Goal: Transaction & Acquisition: Purchase product/service

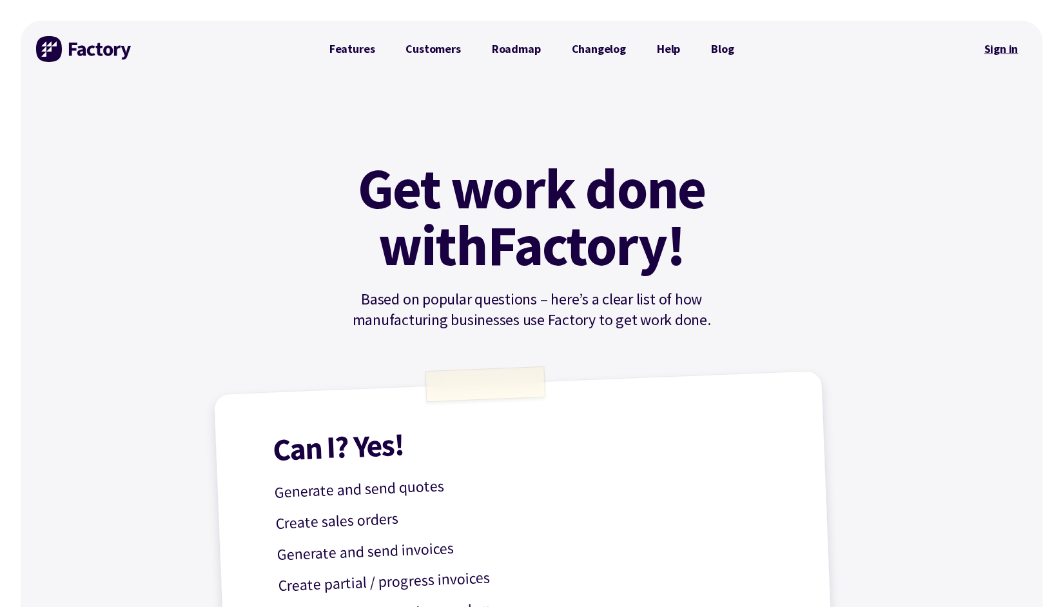
click at [1006, 48] on link "Sign in" at bounding box center [1001, 49] width 52 height 30
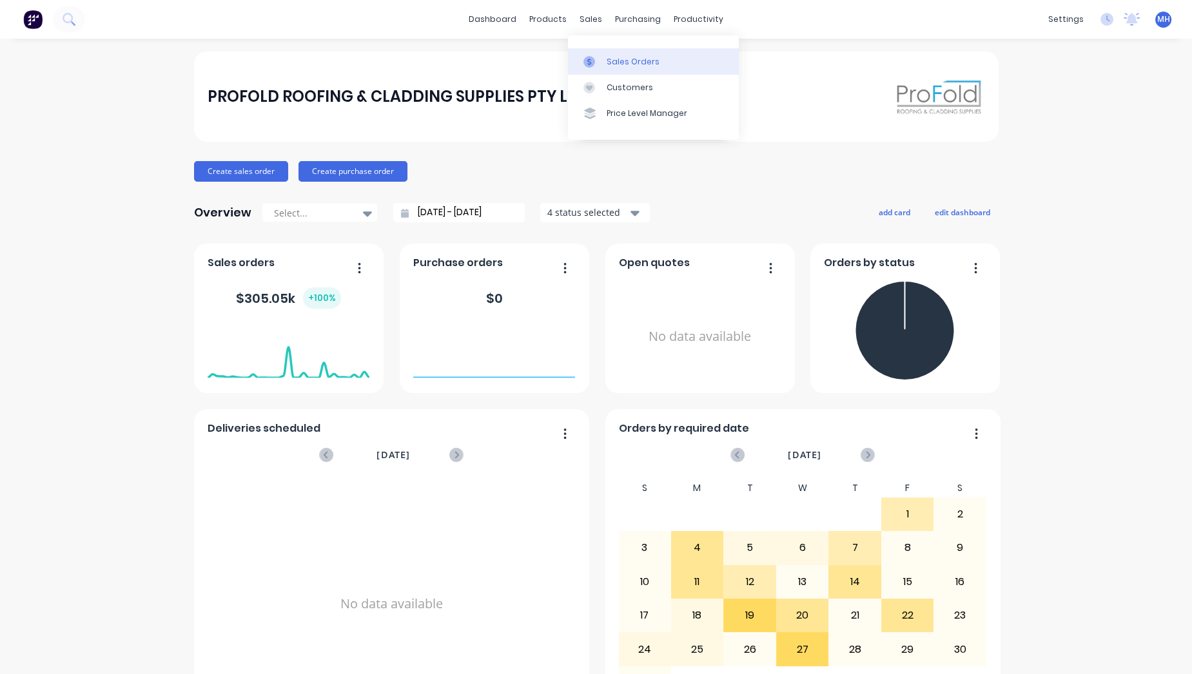
click at [605, 59] on link "Sales Orders" at bounding box center [653, 61] width 171 height 26
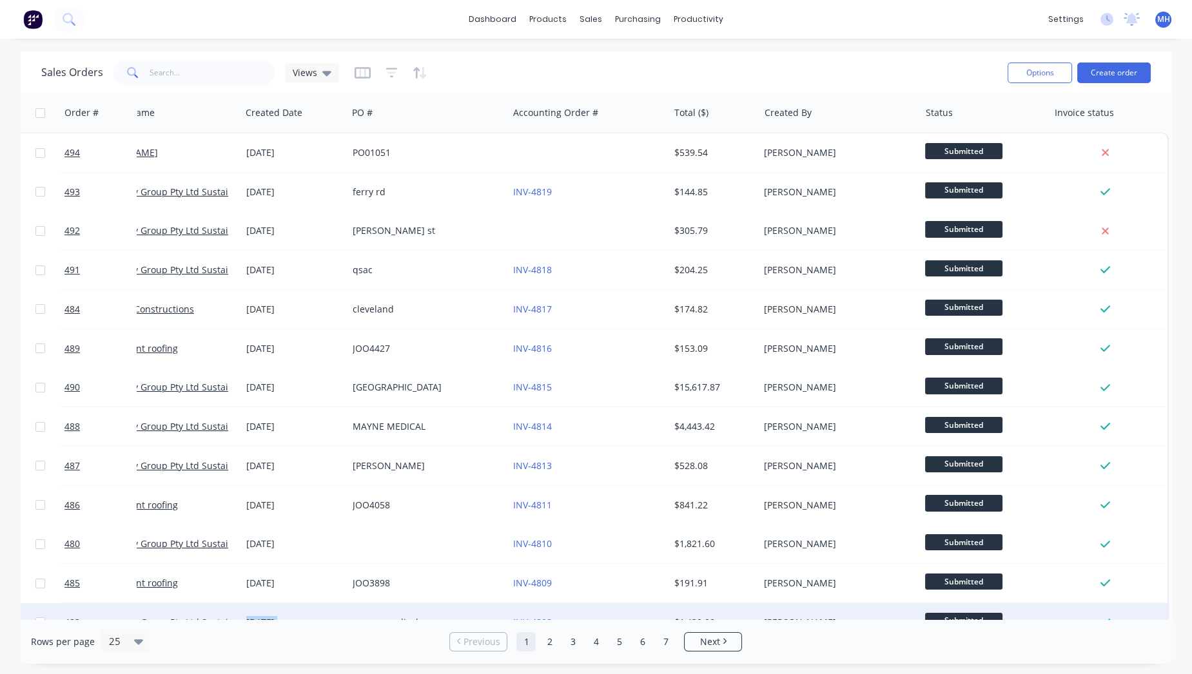
scroll to position [31, 63]
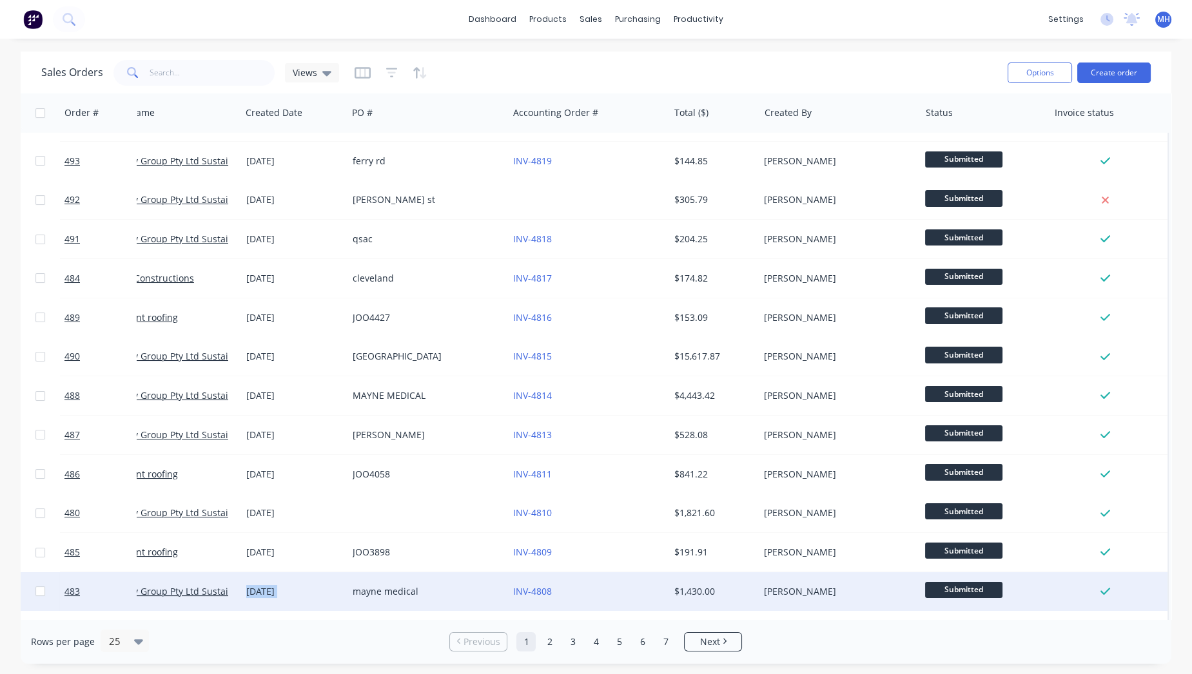
drag, startPoint x: 342, startPoint y: 613, endPoint x: 50, endPoint y: 573, distance: 294.7
click at [50, 577] on div "483 R & N Finlay Group Pty Ltd Sustainable Cladding 25 Aug 2025 mayne medical I…" at bounding box center [566, 592] width 1203 height 39
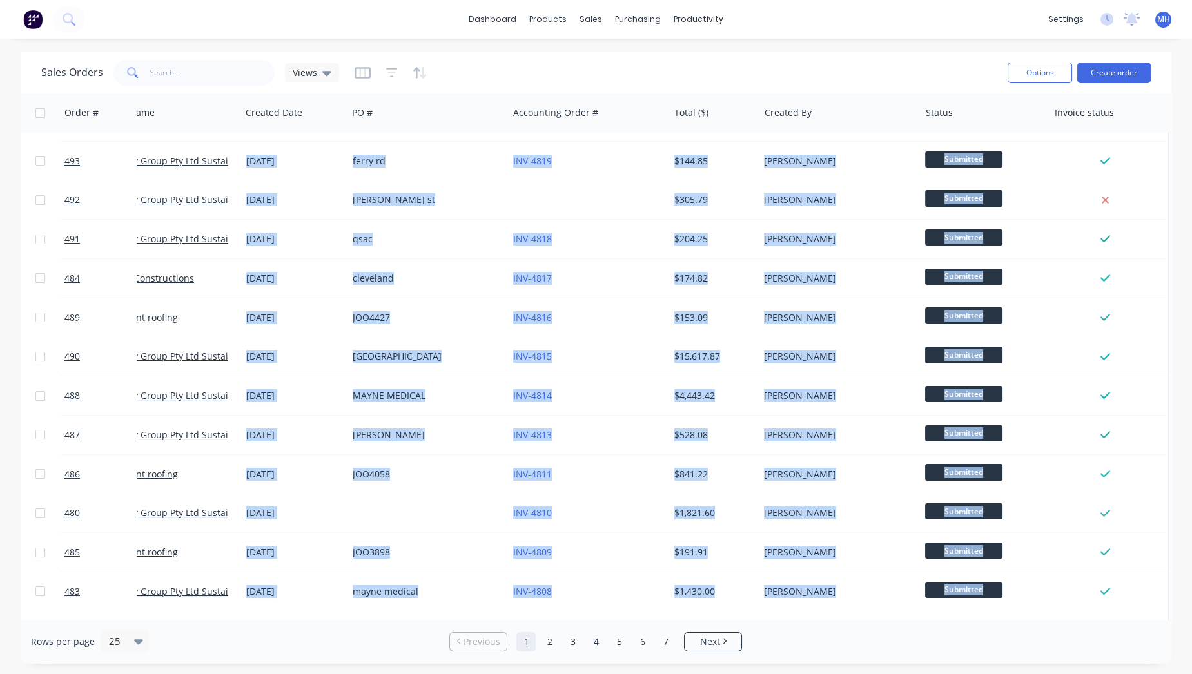
drag, startPoint x: 173, startPoint y: 613, endPoint x: 0, endPoint y: 547, distance: 184.7
click at [0, 548] on div "Sales Orders Views Options Create order Order # Customer Name Created Date PO #…" at bounding box center [596, 358] width 1192 height 613
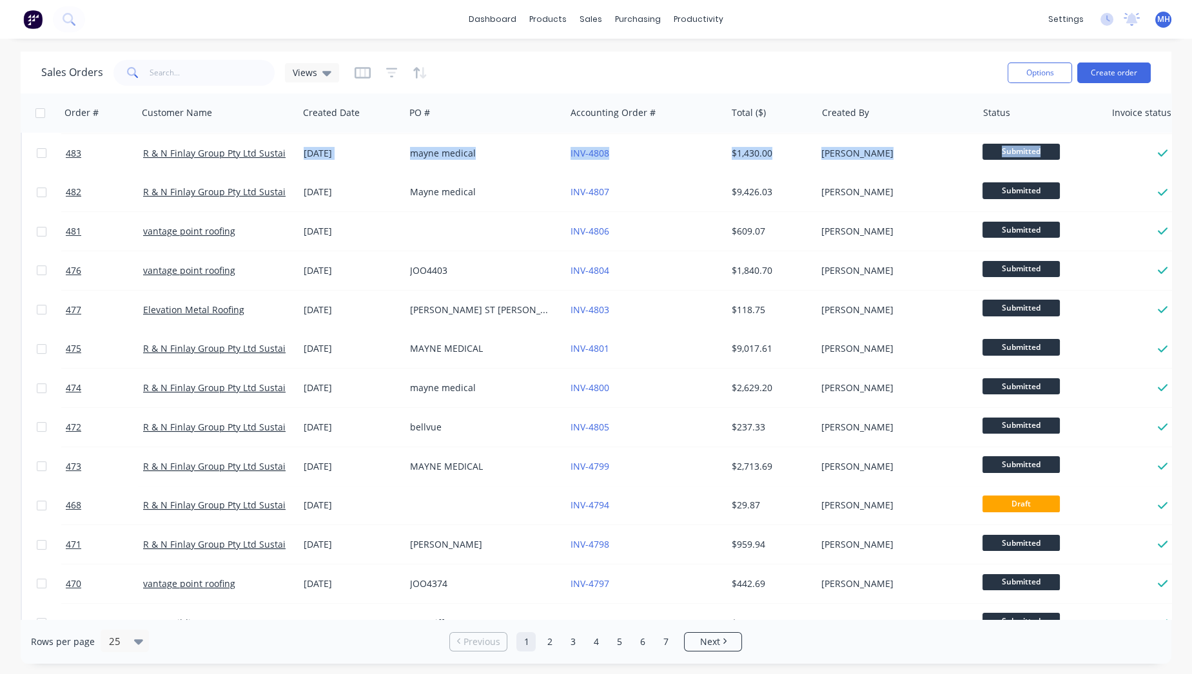
scroll to position [0, 0]
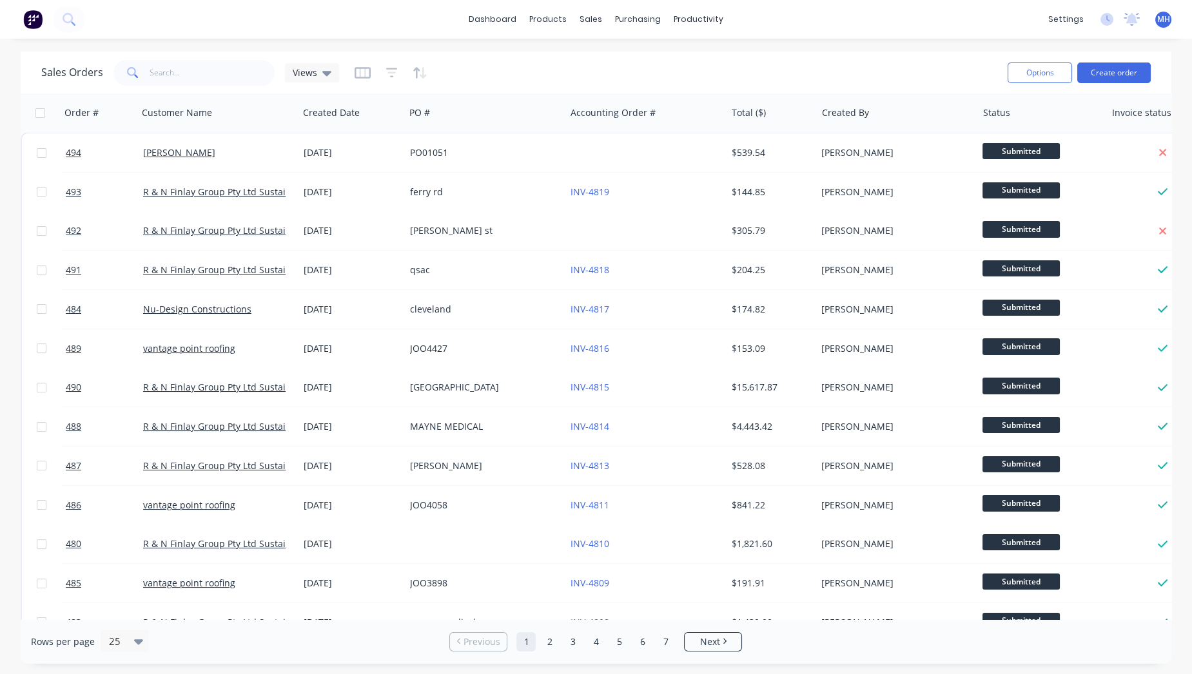
click at [776, 60] on div "Sales Orders Views" at bounding box center [519, 73] width 956 height 32
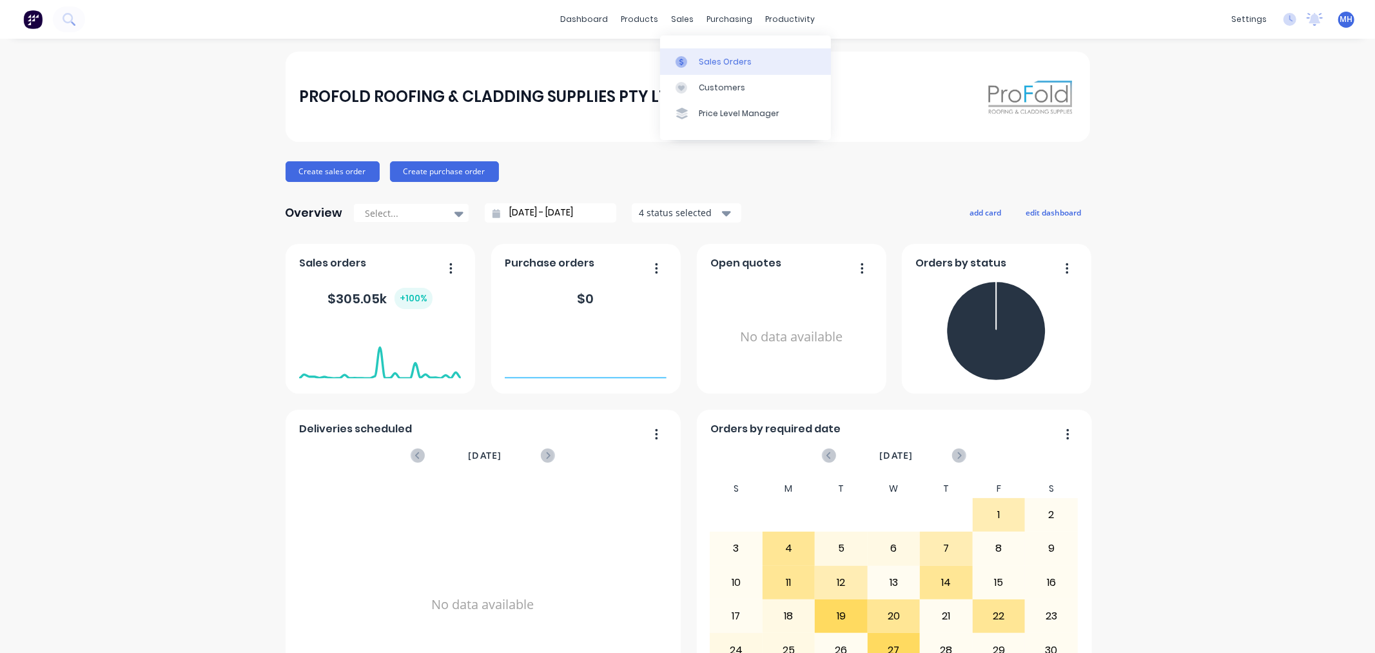
click at [710, 67] on div "Sales Orders" at bounding box center [725, 62] width 53 height 12
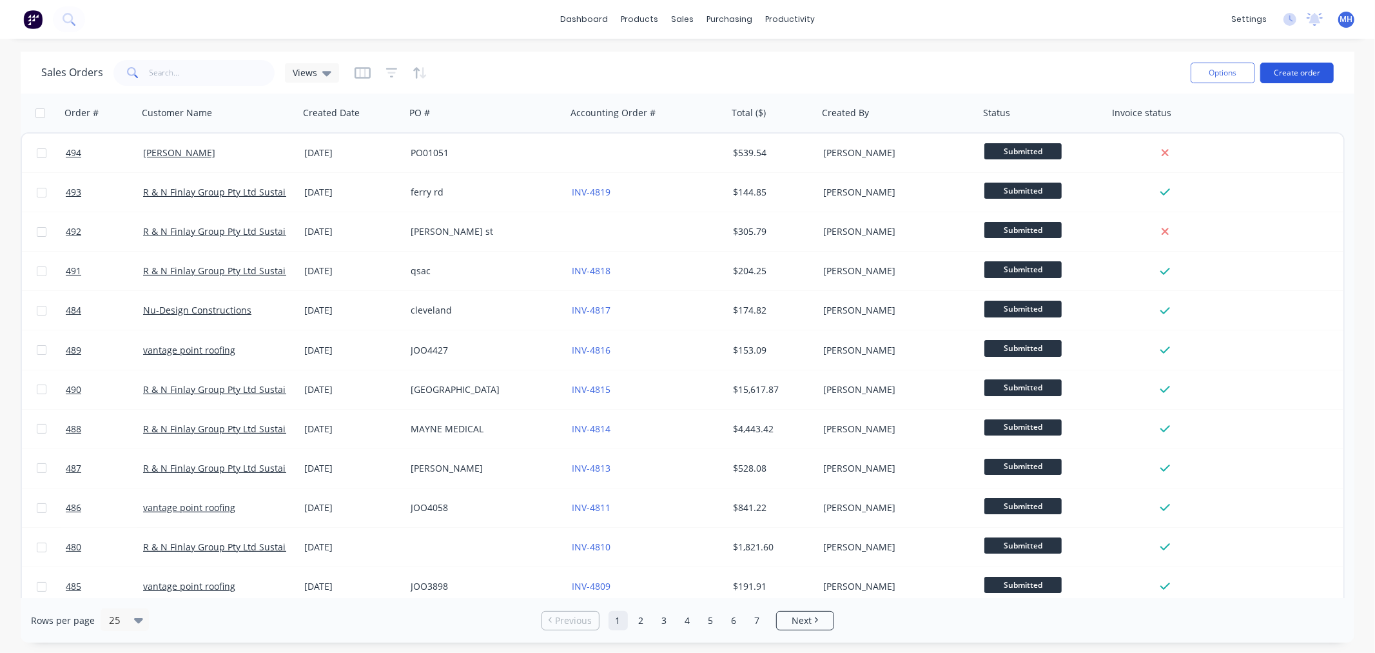
click at [1296, 66] on button "Create order" at bounding box center [1298, 73] width 74 height 21
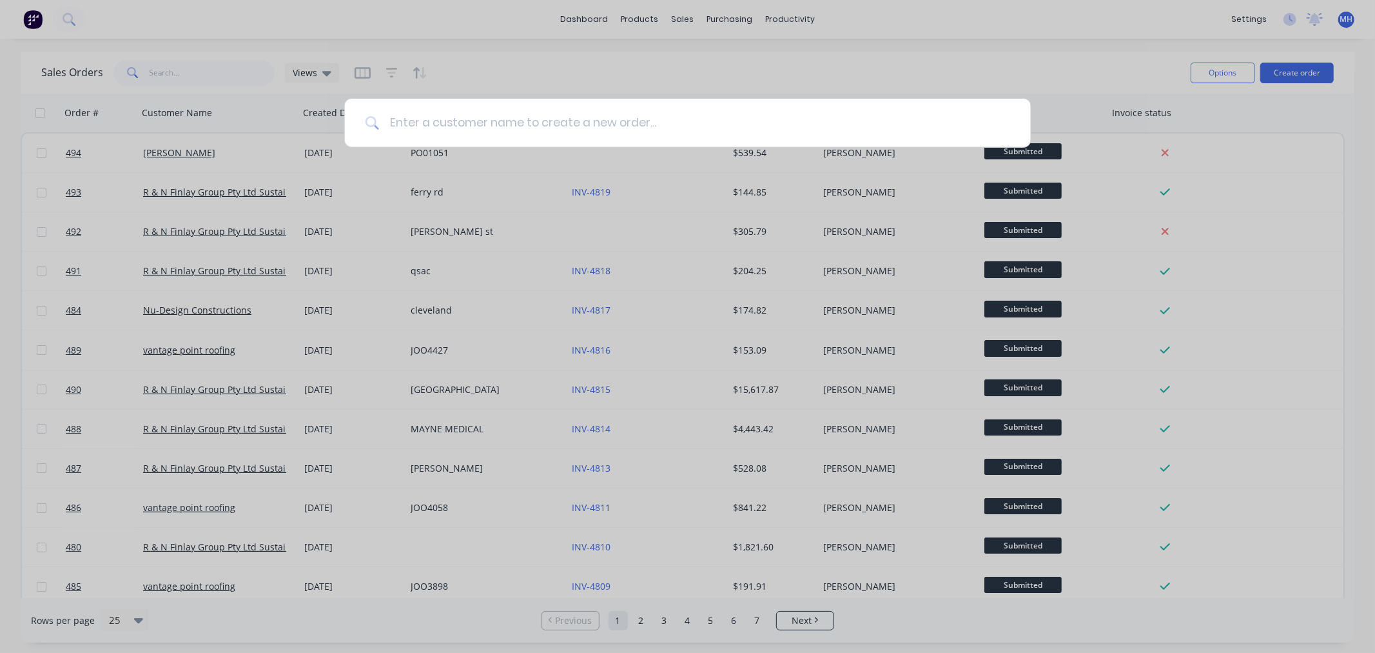
click at [633, 130] on input at bounding box center [694, 123] width 631 height 48
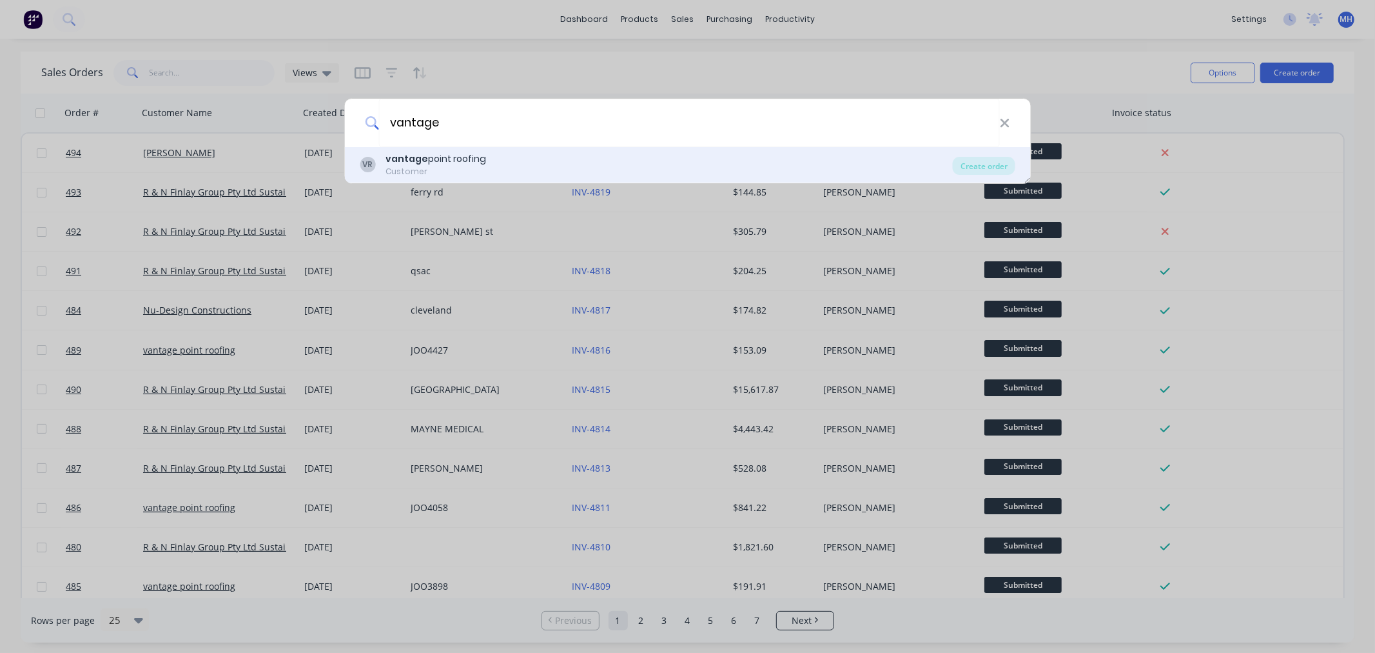
type input "vantage"
click at [487, 162] on div "VR vantage point roofing Customer" at bounding box center [656, 164] width 593 height 25
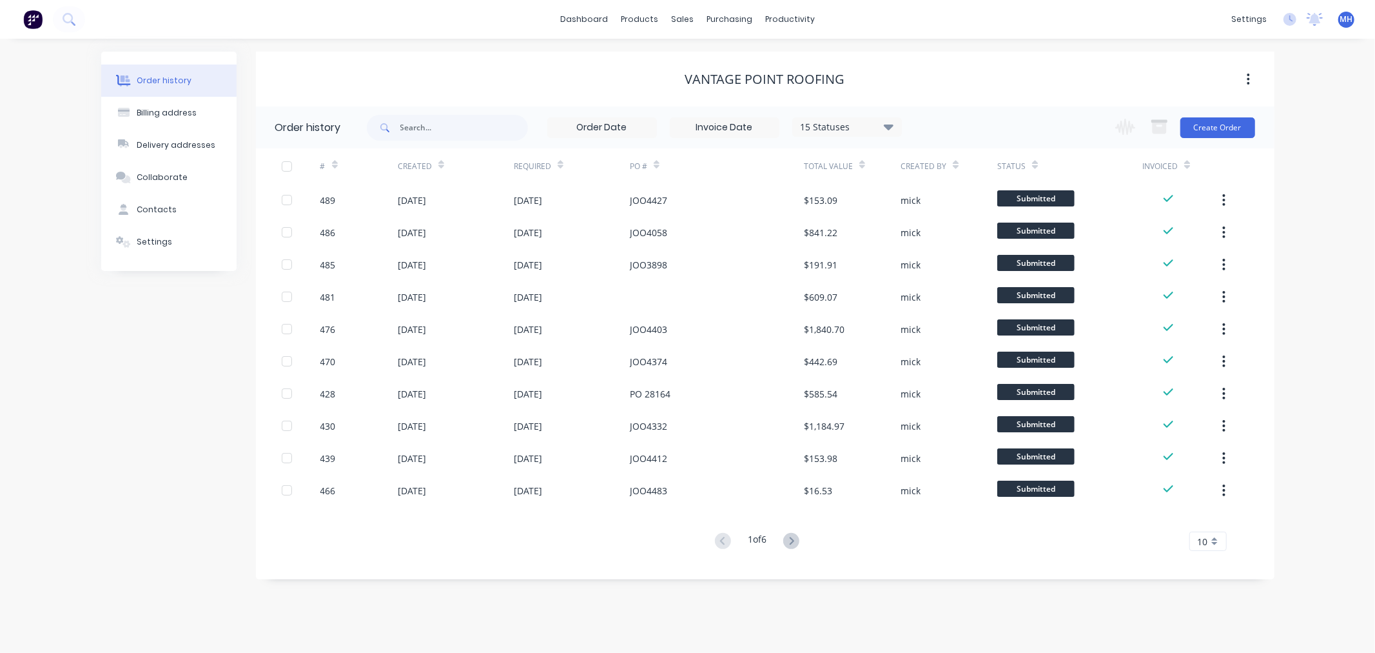
drag, startPoint x: 1374, startPoint y: 305, endPoint x: 1292, endPoint y: 106, distance: 214.8
click at [1374, 305] on div "Order history Billing address Delivery addresses Collaborate Contacts Settings …" at bounding box center [687, 346] width 1375 height 614
click at [1233, 127] on button "Create Order" at bounding box center [1218, 127] width 75 height 21
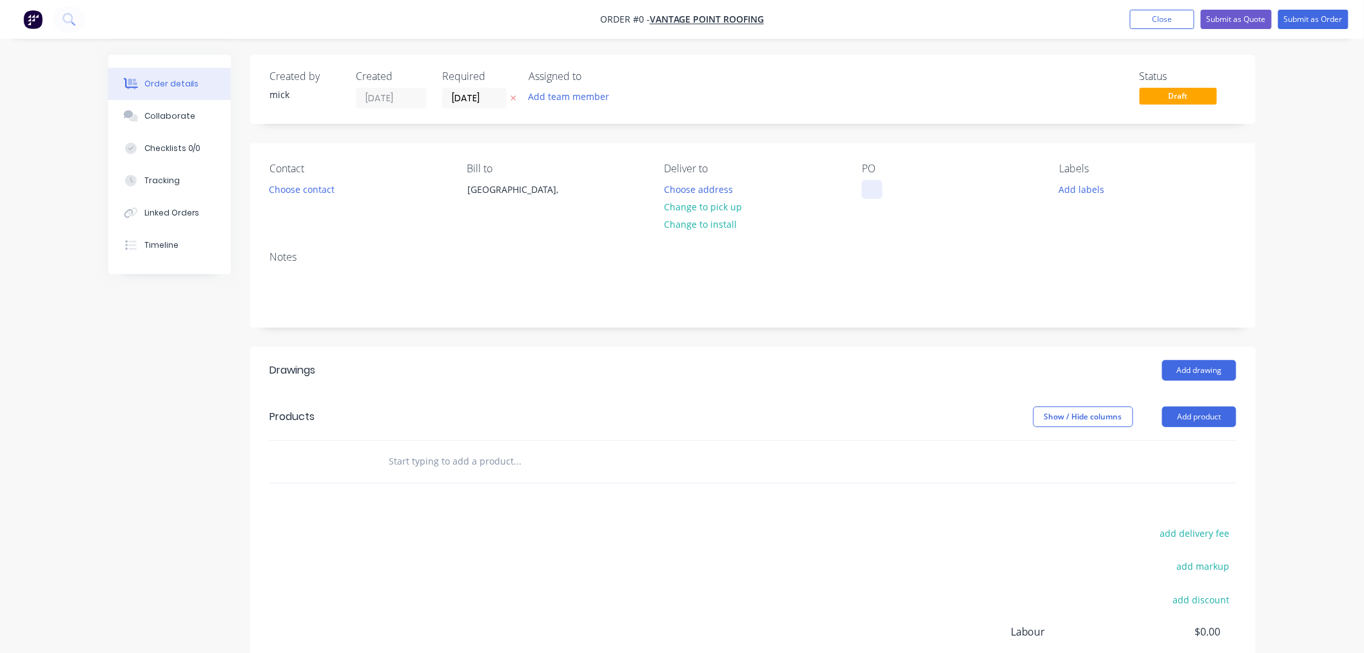
click at [865, 188] on div at bounding box center [872, 189] width 21 height 19
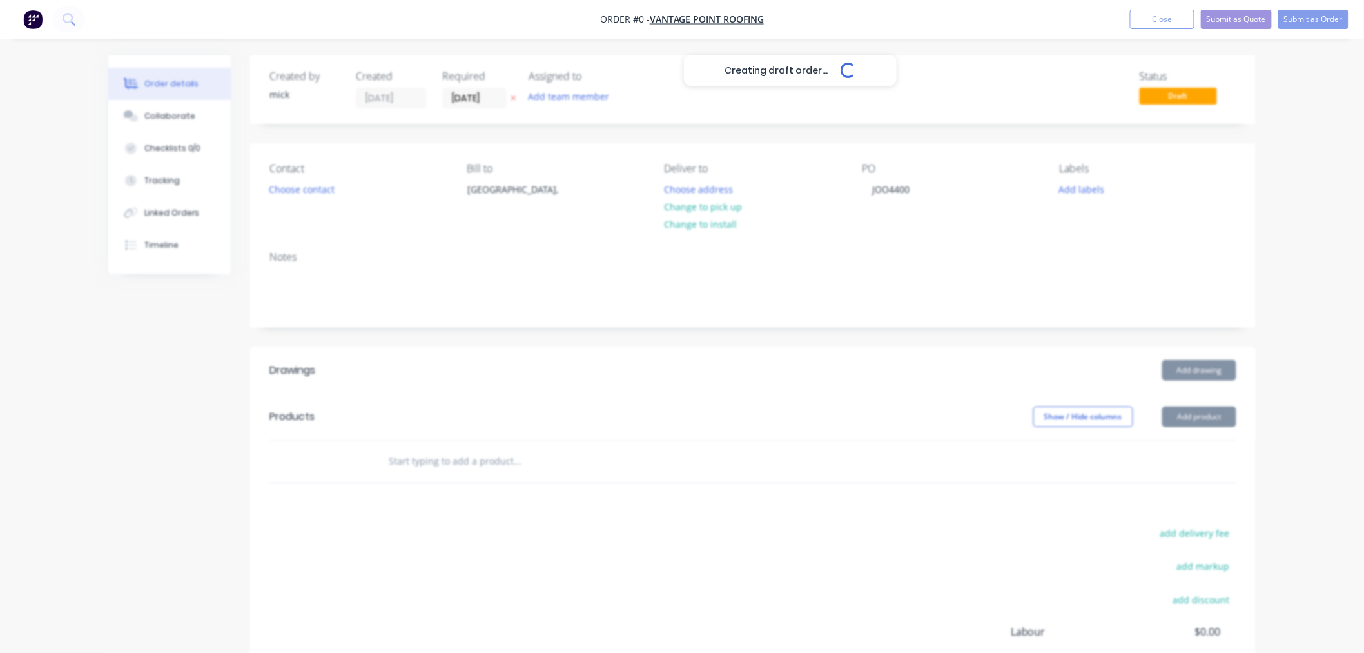
click at [1310, 221] on div "Creating draft order... Loading... Order details Collaborate Checklists 0/0 Tra…" at bounding box center [682, 406] width 1364 height 812
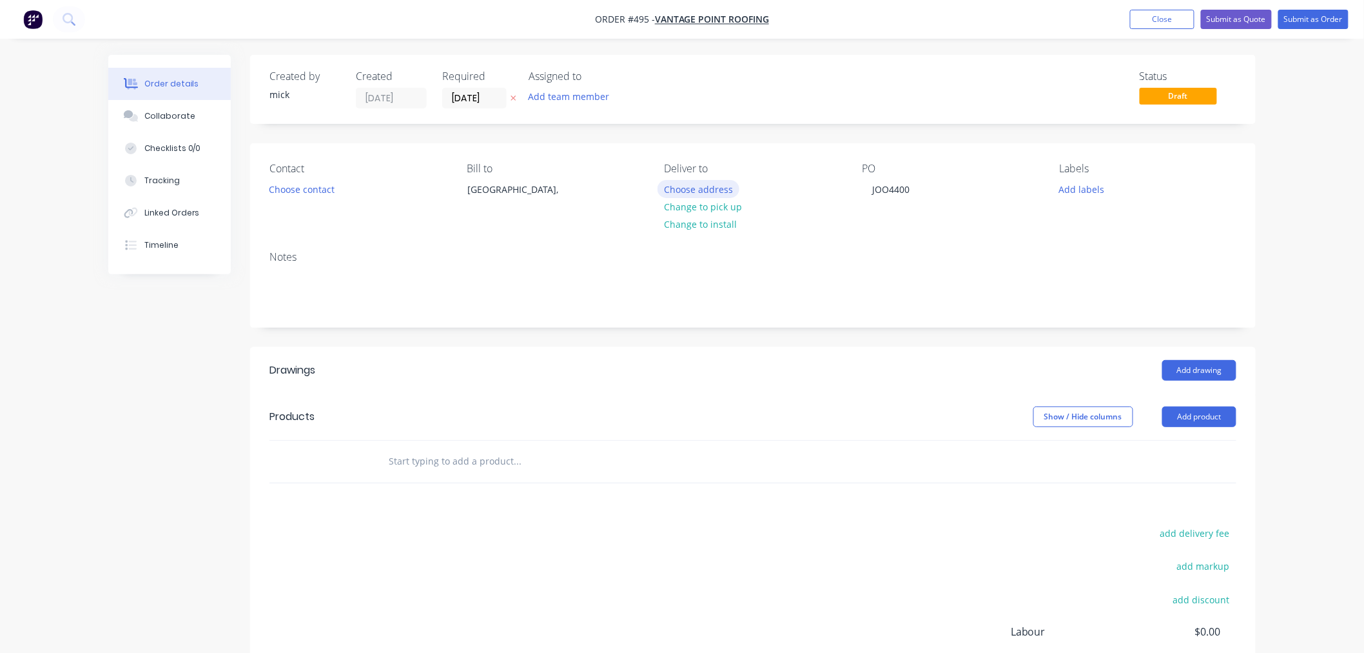
click at [681, 188] on button "Choose address" at bounding box center [699, 188] width 83 height 17
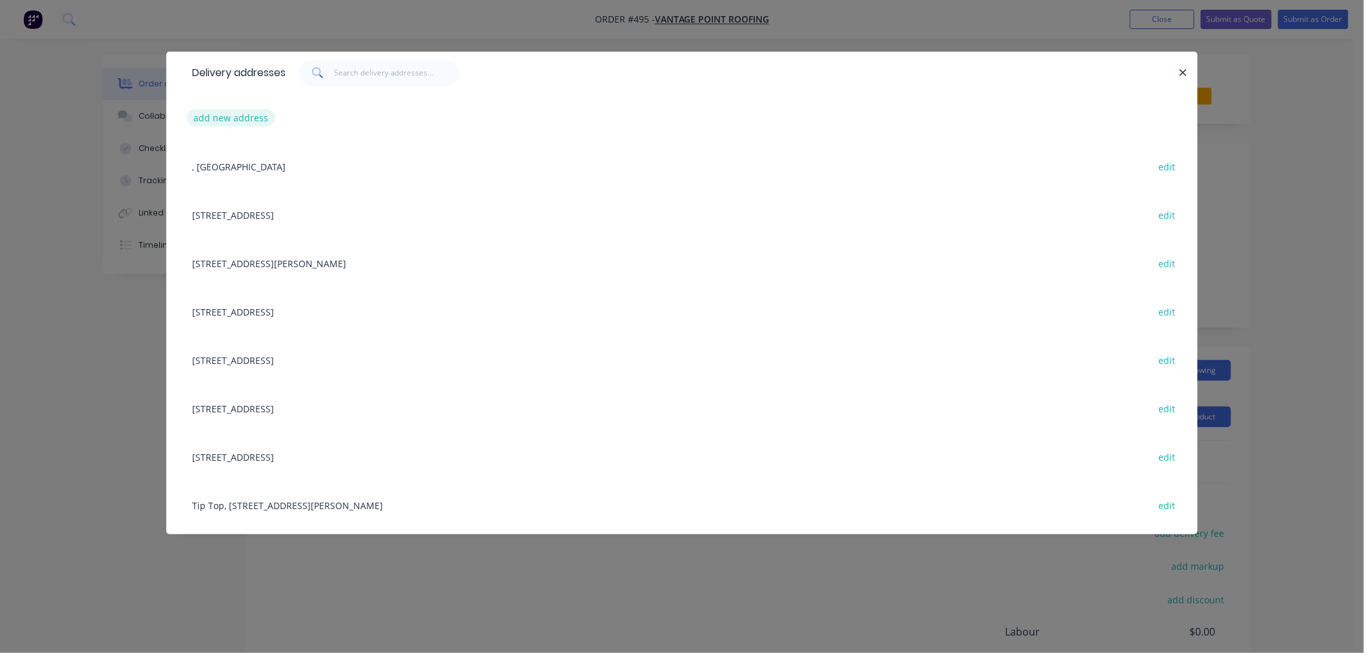
click at [241, 117] on button "add new address" at bounding box center [231, 117] width 88 height 17
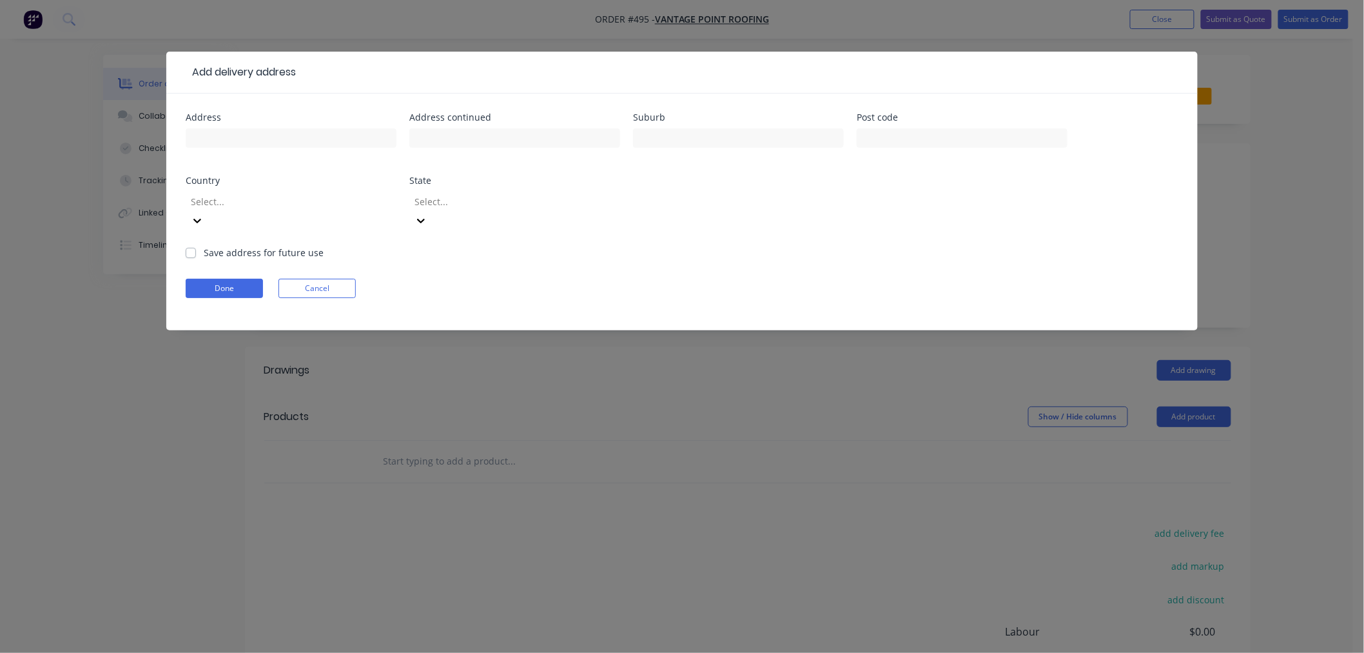
click at [307, 155] on div at bounding box center [291, 144] width 211 height 38
click at [307, 152] on div at bounding box center [291, 144] width 211 height 38
click at [307, 144] on input "text" at bounding box center [291, 137] width 211 height 19
type input "[STREET_ADDRESS][PERSON_NAME]"
click at [778, 133] on input "text" at bounding box center [738, 137] width 211 height 19
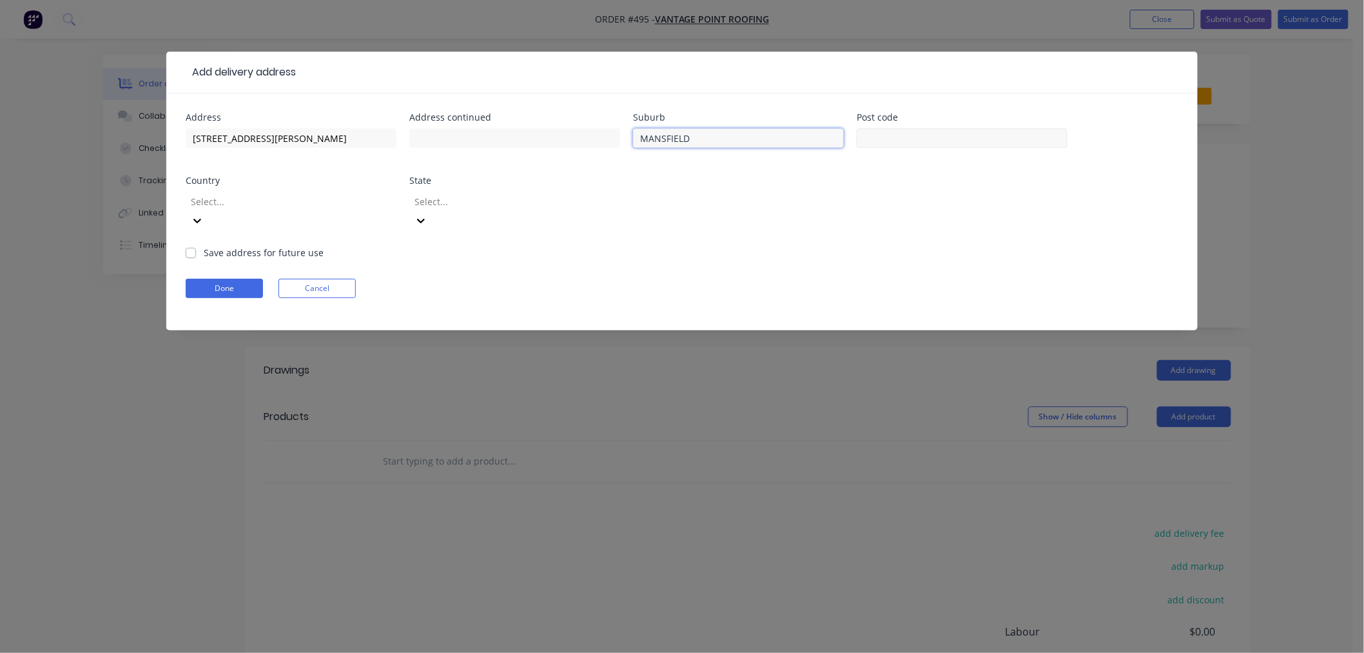
type input "MANSFIELD"
click at [966, 140] on input "text" at bounding box center [962, 137] width 211 height 19
type input "4122"
click at [295, 204] on div at bounding box center [283, 201] width 186 height 16
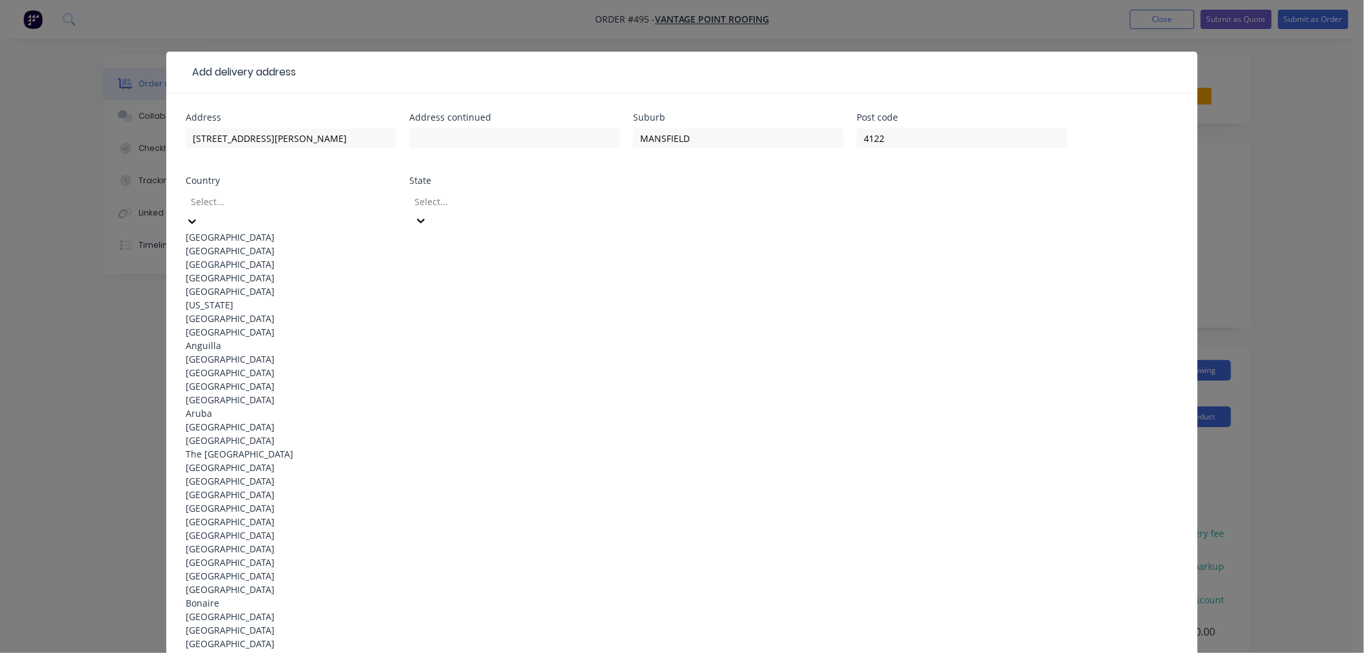
click at [297, 237] on div "[GEOGRAPHIC_DATA]" at bounding box center [291, 237] width 211 height 14
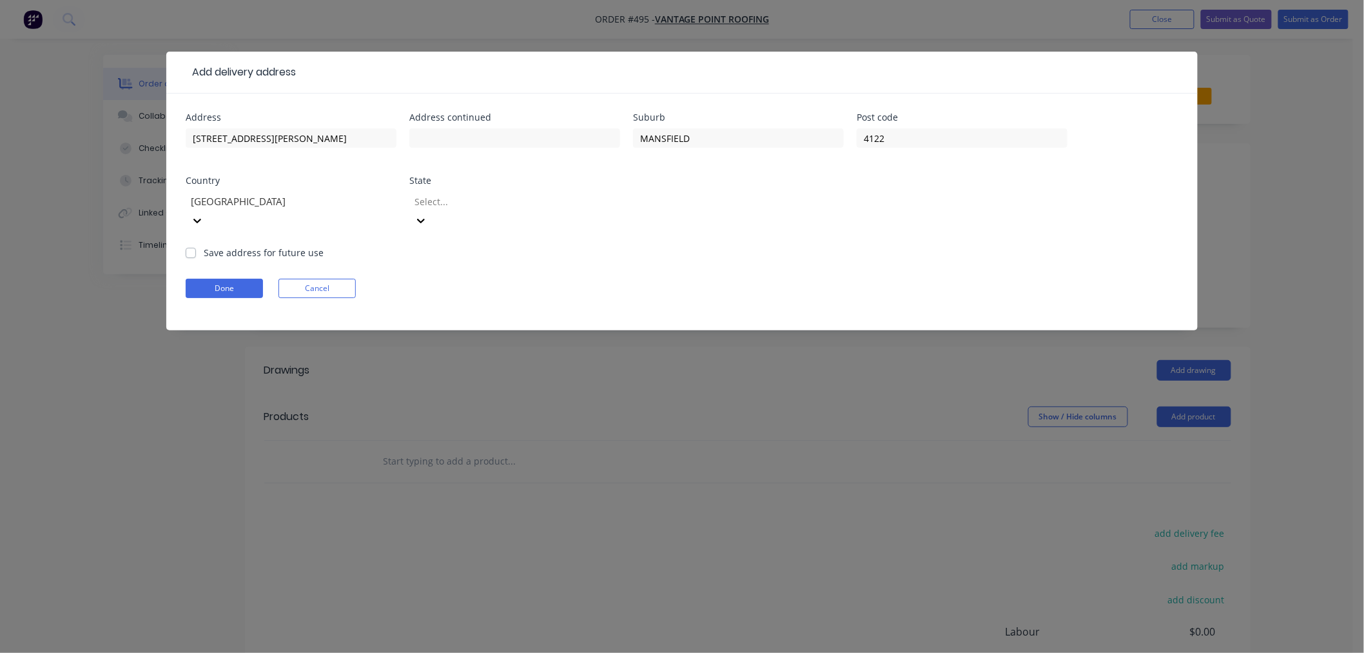
click at [504, 215] on div "Select..." at bounding box center [514, 216] width 211 height 57
click at [513, 202] on div at bounding box center [506, 201] width 186 height 16
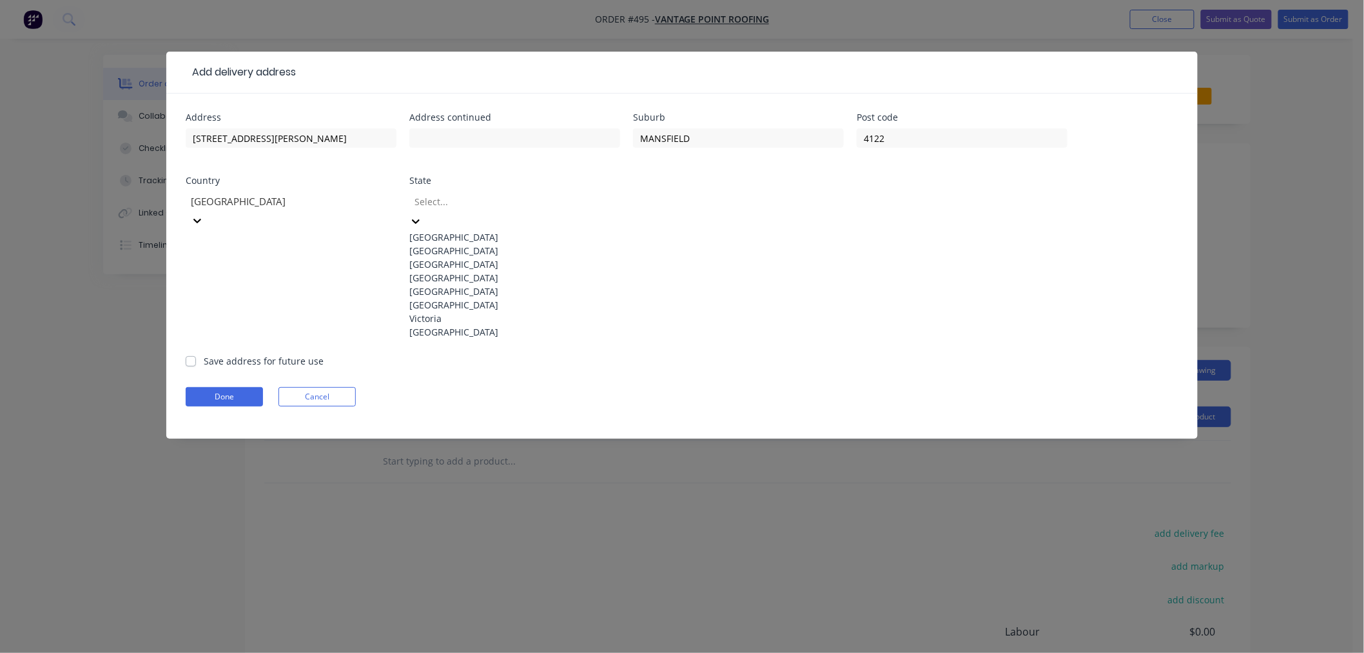
click at [453, 284] on div "[GEOGRAPHIC_DATA]" at bounding box center [514, 278] width 211 height 14
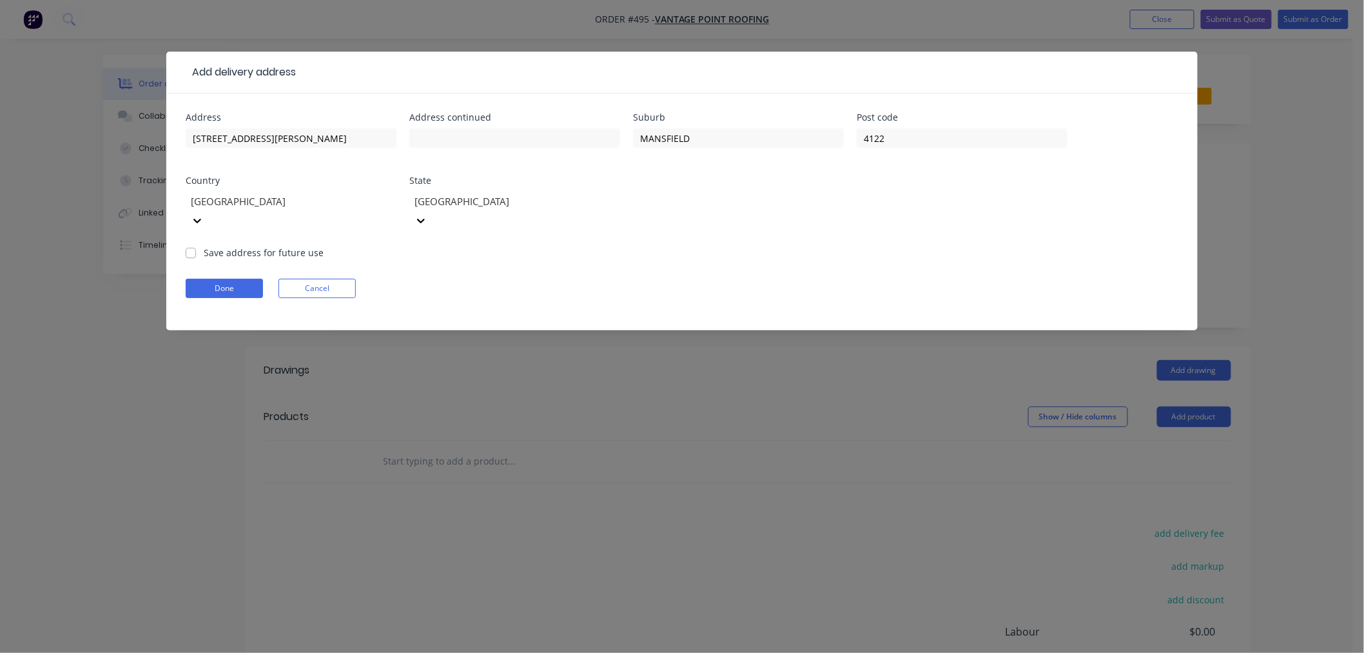
click at [196, 246] on div "Save address for future use" at bounding box center [255, 253] width 138 height 14
click at [184, 233] on div "Address [STREET_ADDRESS][PERSON_NAME] Save address for future use Done Cancel" at bounding box center [682, 211] width 1032 height 237
click at [204, 246] on label "Save address for future use" at bounding box center [264, 253] width 120 height 14
click at [189, 246] on input "Save address for future use" at bounding box center [191, 252] width 10 height 12
checkbox input "true"
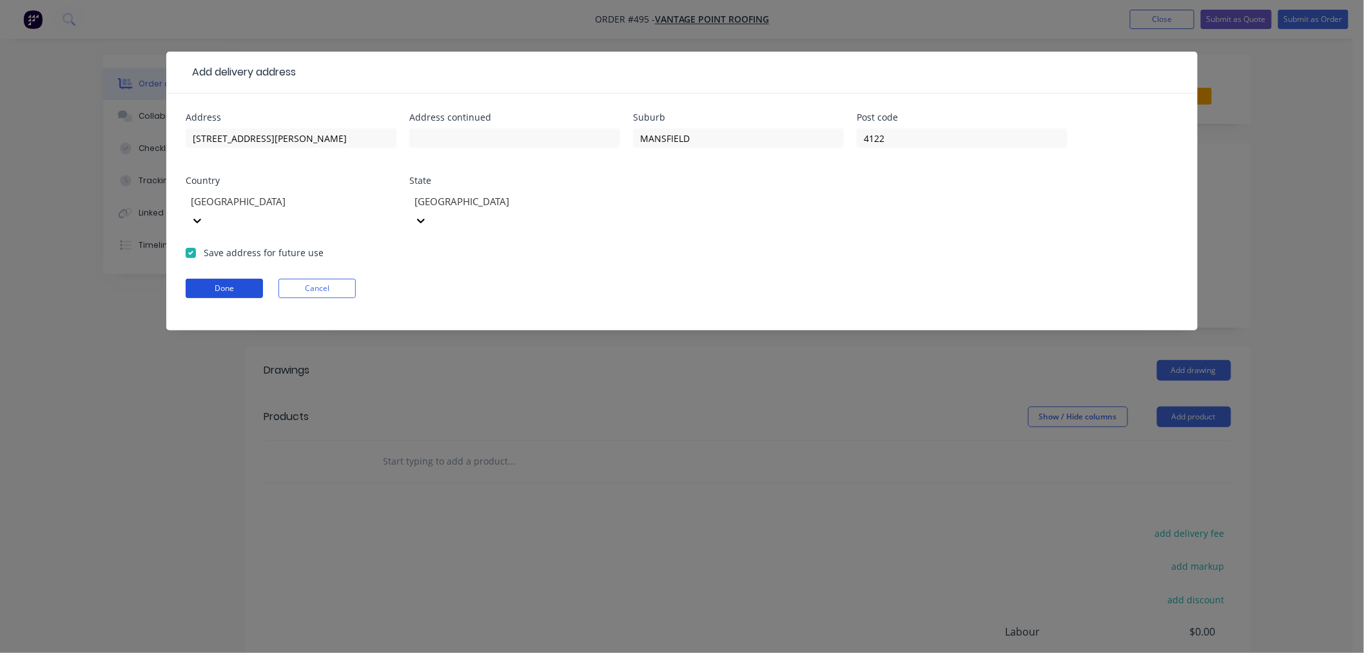
click at [222, 279] on button "Done" at bounding box center [224, 288] width 77 height 19
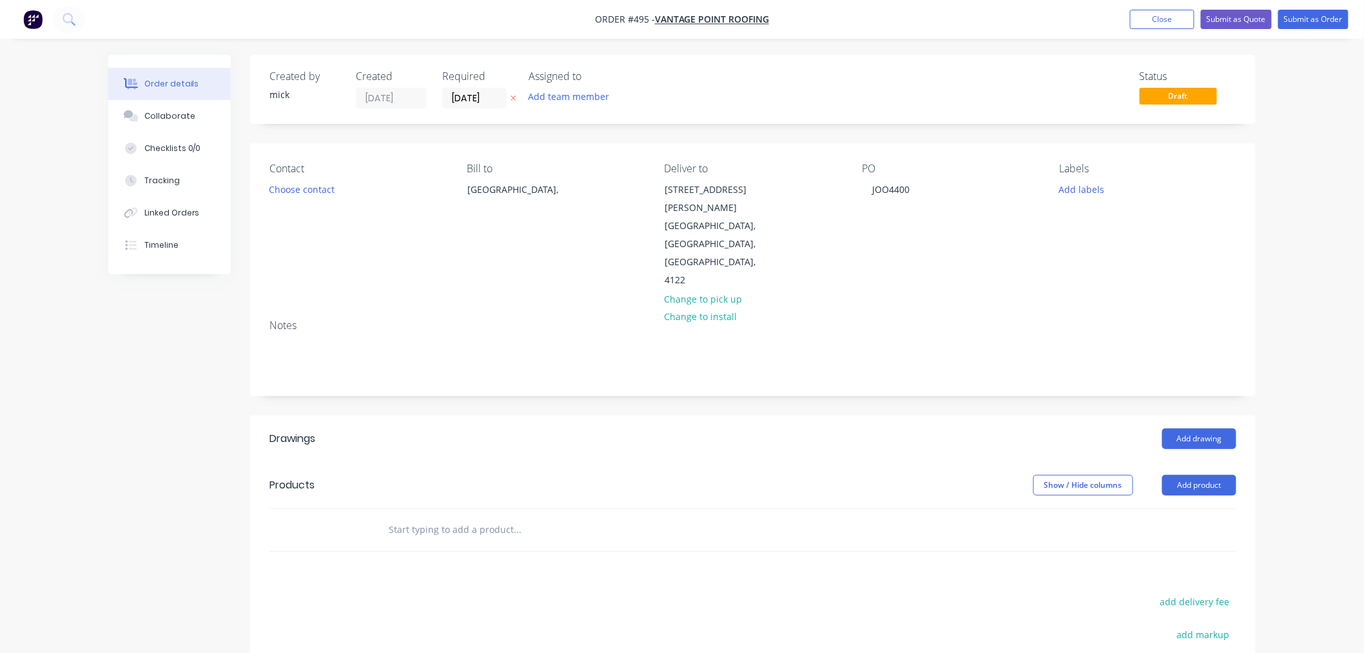
click at [495, 462] on header "Products Show / Hide columns Add product" at bounding box center [753, 485] width 1006 height 46
click at [1234, 428] on button "Add drawing" at bounding box center [1200, 438] width 74 height 21
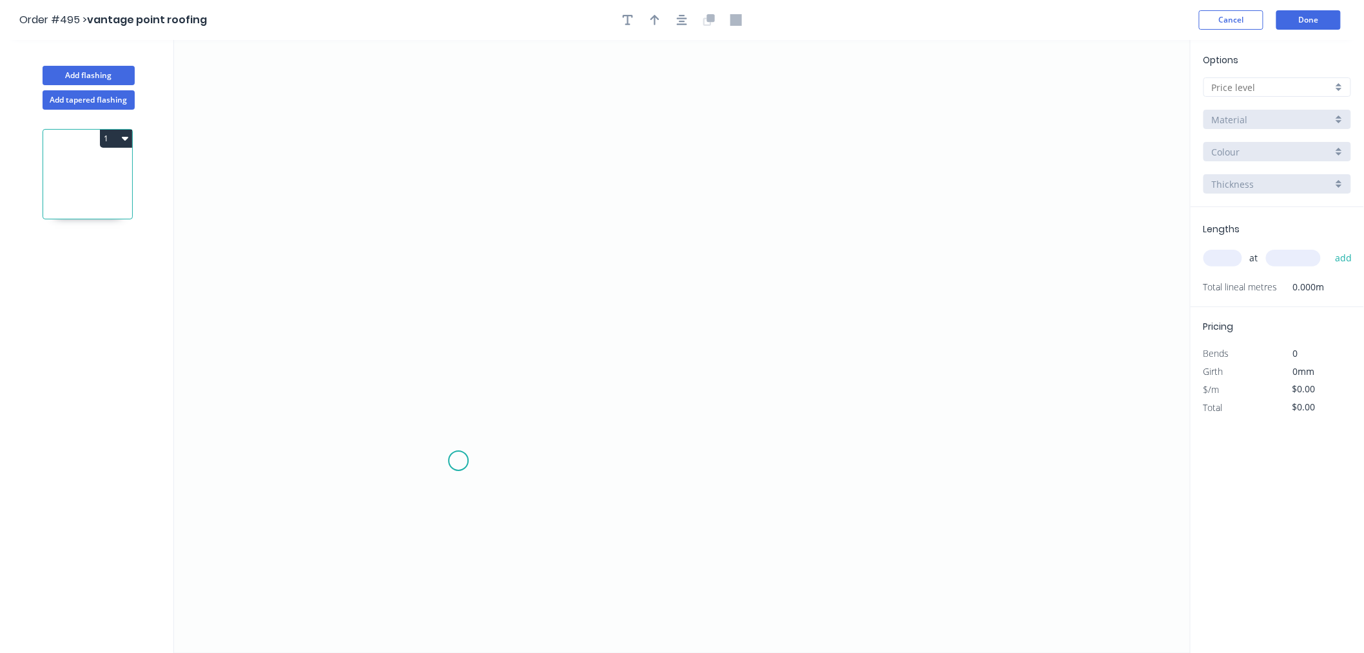
click at [458, 461] on icon "0" at bounding box center [682, 346] width 1017 height 613
click at [389, 397] on icon "0" at bounding box center [682, 346] width 1017 height 613
click at [474, 348] on icon at bounding box center [431, 369] width 85 height 43
click at [485, 146] on icon "0 ? ? ? º" at bounding box center [682, 346] width 1017 height 613
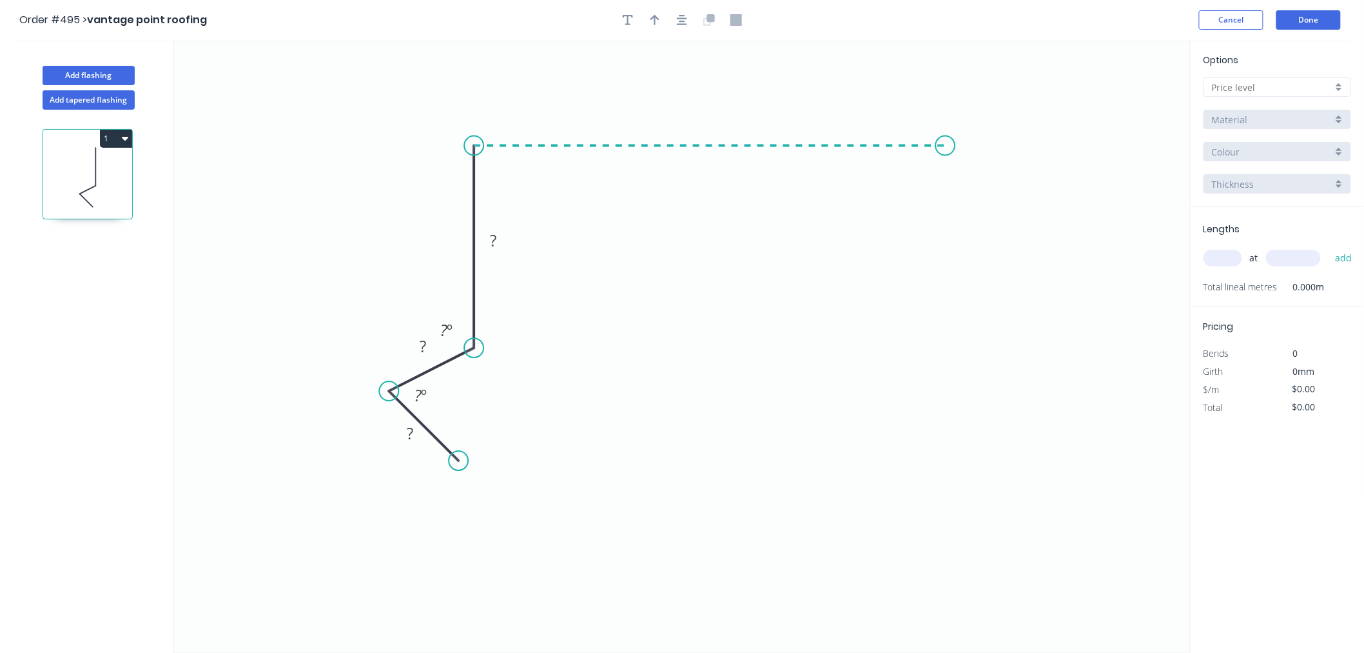
click at [946, 156] on icon "0 ? ? ? ? º ? º" at bounding box center [682, 346] width 1017 height 613
click at [933, 395] on icon "0 ? ? ? ? ? º ? º" at bounding box center [682, 346] width 1017 height 613
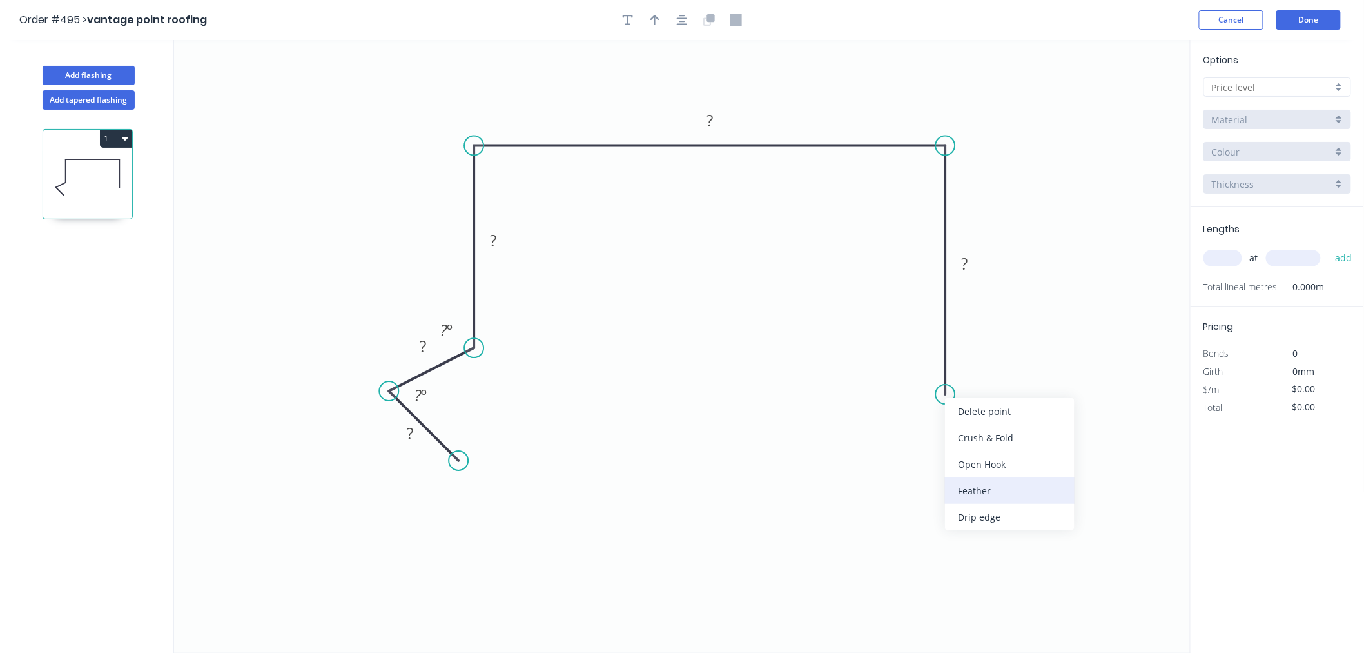
click at [1003, 478] on div "Feather" at bounding box center [1010, 490] width 130 height 26
click at [471, 434] on div "Hide angle" at bounding box center [496, 431] width 130 height 26
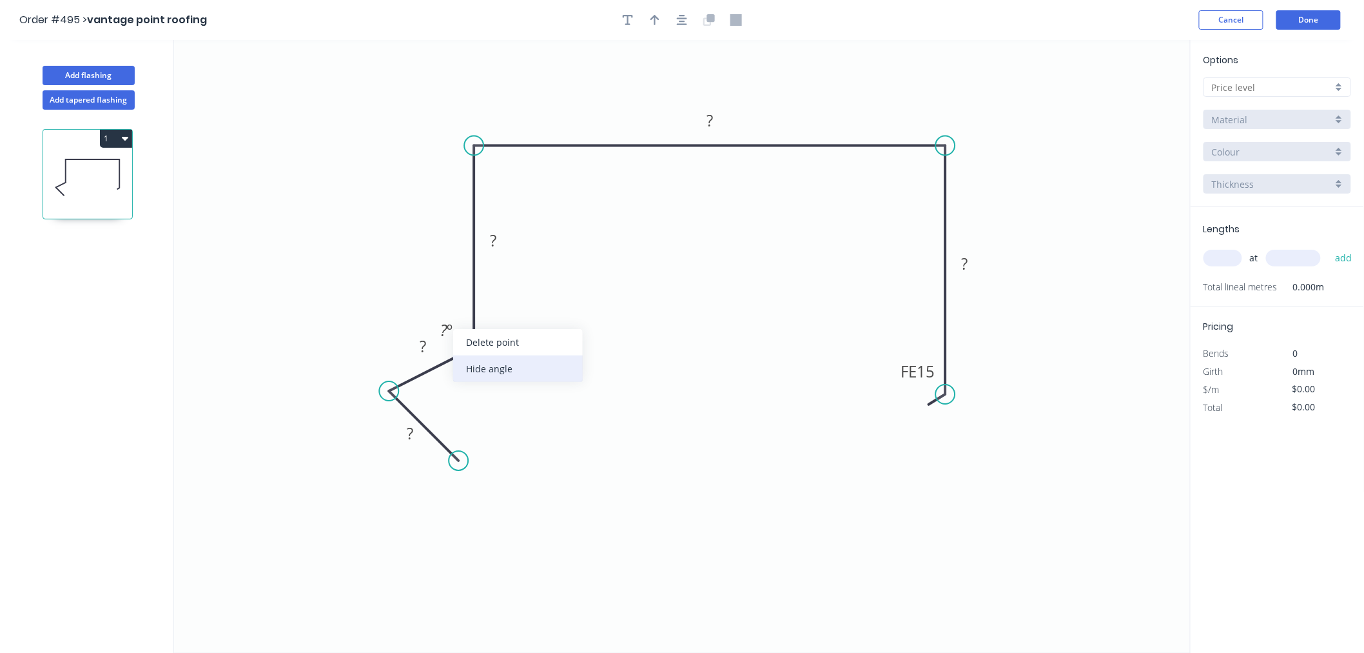
click at [486, 368] on div "Hide angle" at bounding box center [518, 368] width 130 height 26
click at [423, 436] on rect at bounding box center [410, 433] width 42 height 26
click at [435, 339] on rect at bounding box center [423, 347] width 26 height 18
click at [501, 242] on rect at bounding box center [493, 241] width 26 height 18
click at [719, 121] on rect at bounding box center [710, 121] width 26 height 18
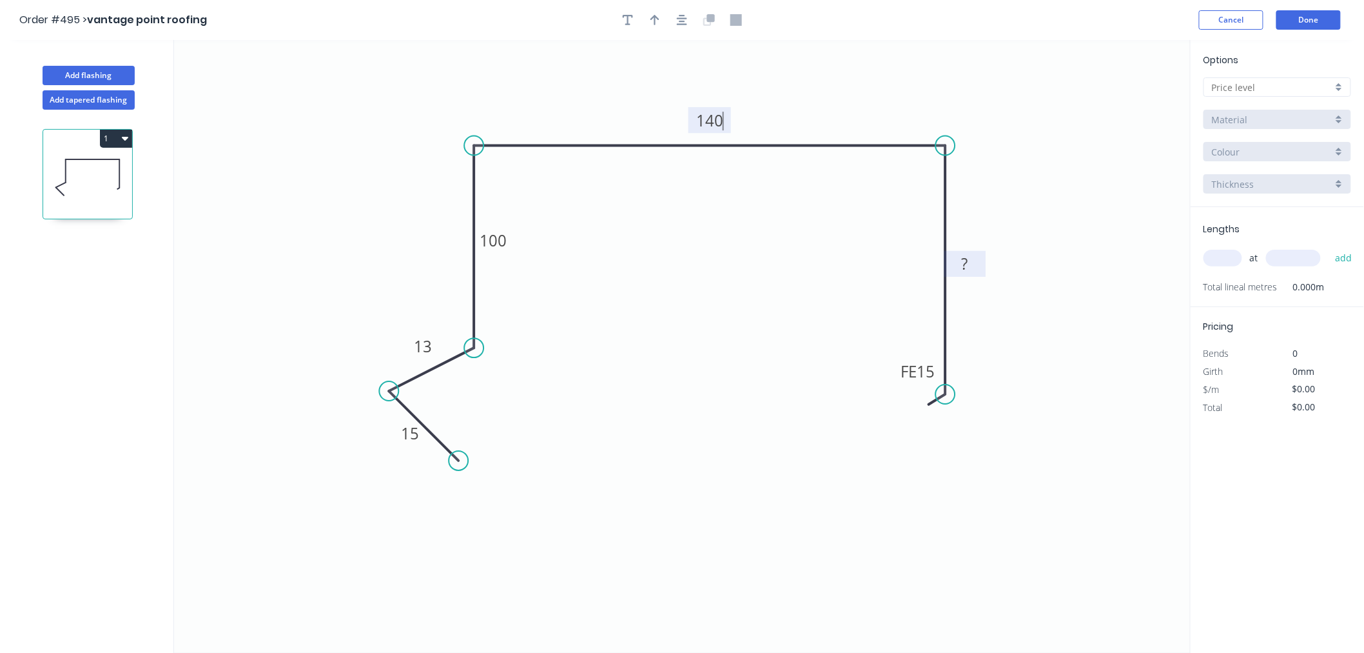
click at [975, 265] on rect at bounding box center [965, 264] width 26 height 18
click at [1034, 352] on icon "0 15 13 100 140 FE 15 100" at bounding box center [682, 346] width 1017 height 613
click at [675, 17] on button "button" at bounding box center [682, 19] width 19 height 19
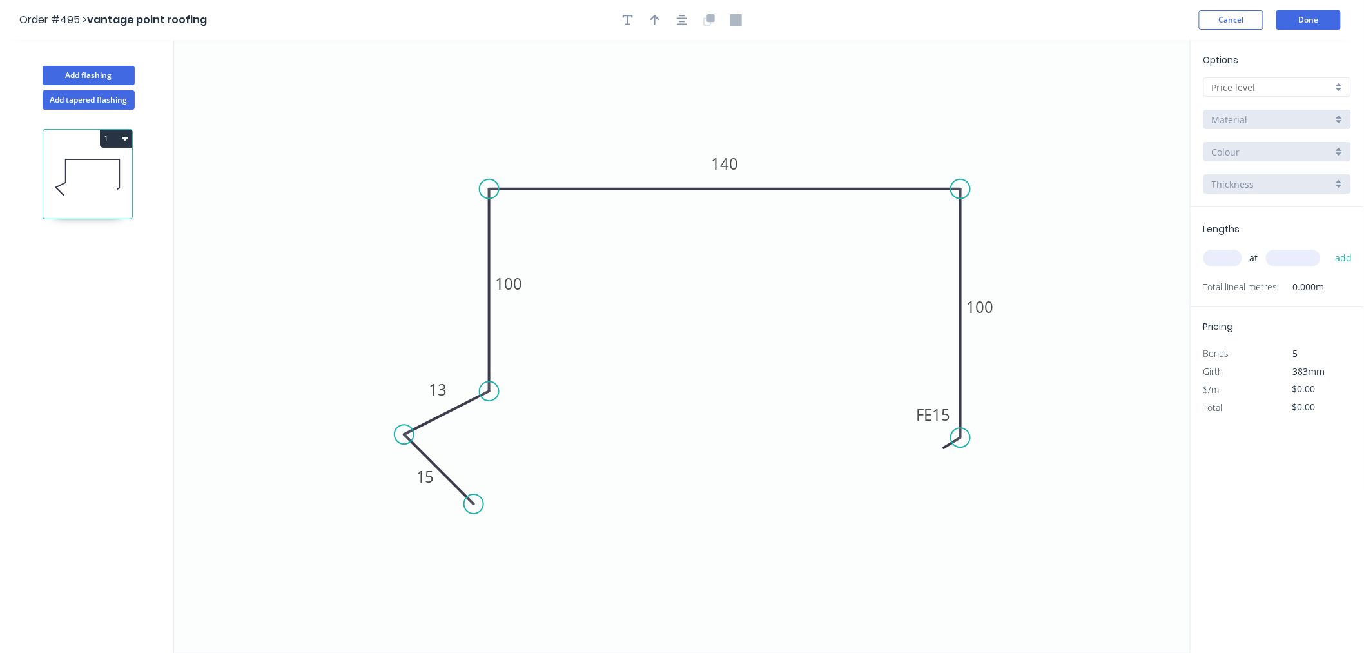
click at [665, 25] on div at bounding box center [682, 19] width 135 height 19
click at [656, 17] on icon "button" at bounding box center [655, 20] width 9 height 10
drag, startPoint x: 1124, startPoint y: 101, endPoint x: 849, endPoint y: 134, distance: 276.7
click at [849, 134] on icon at bounding box center [849, 119] width 12 height 41
click at [1337, 91] on div at bounding box center [1278, 86] width 148 height 19
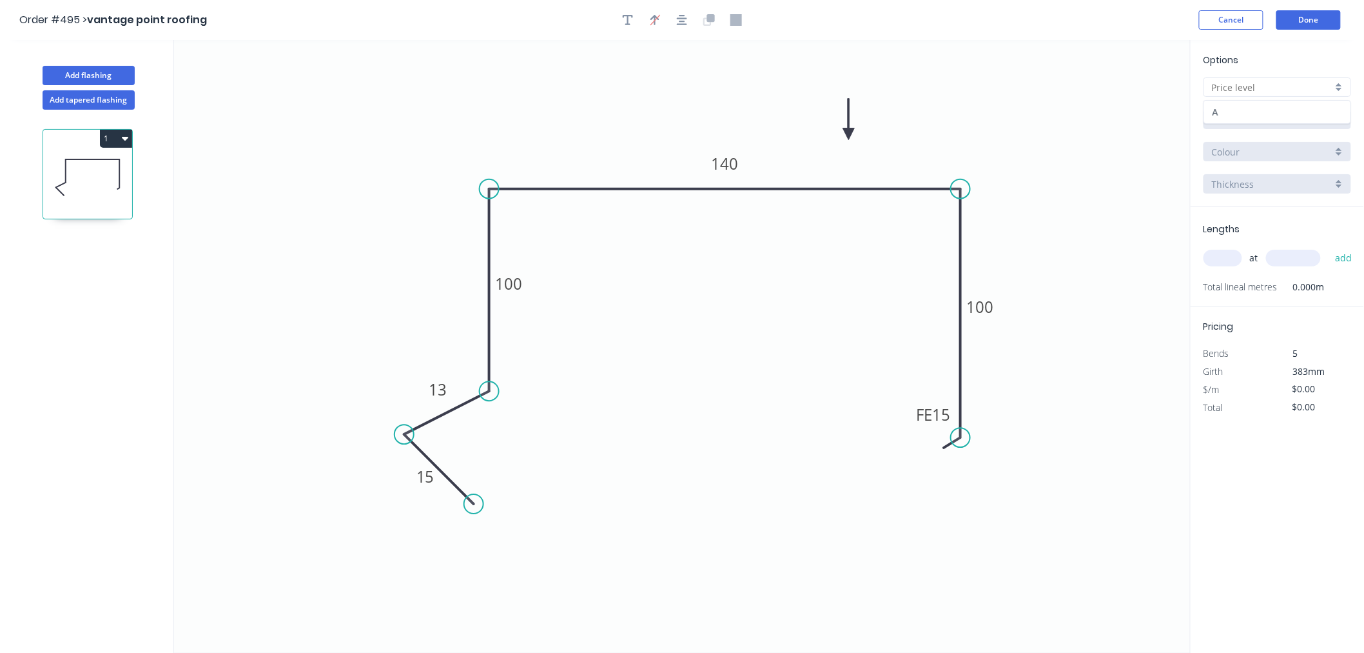
click at [1275, 106] on div "A" at bounding box center [1278, 112] width 146 height 23
type input "A"
click at [1261, 116] on input "Aluminium 5005 (Sheets)" at bounding box center [1272, 120] width 121 height 14
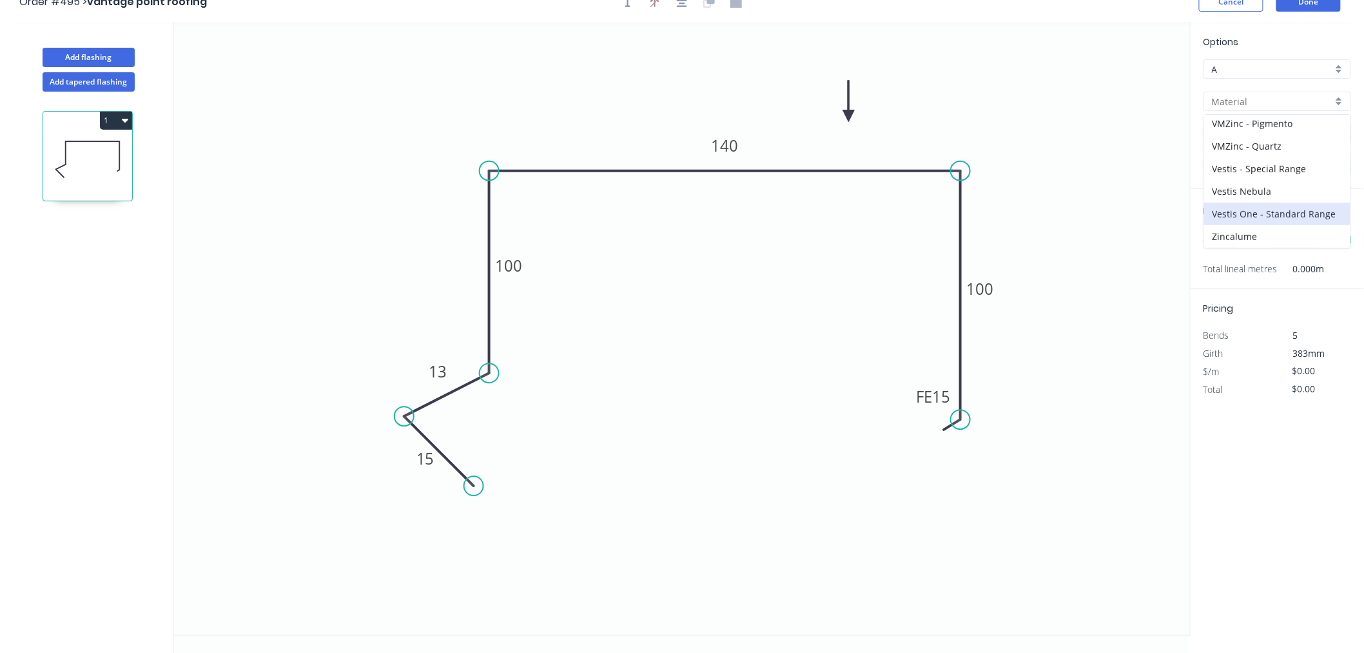
scroll to position [24, 0]
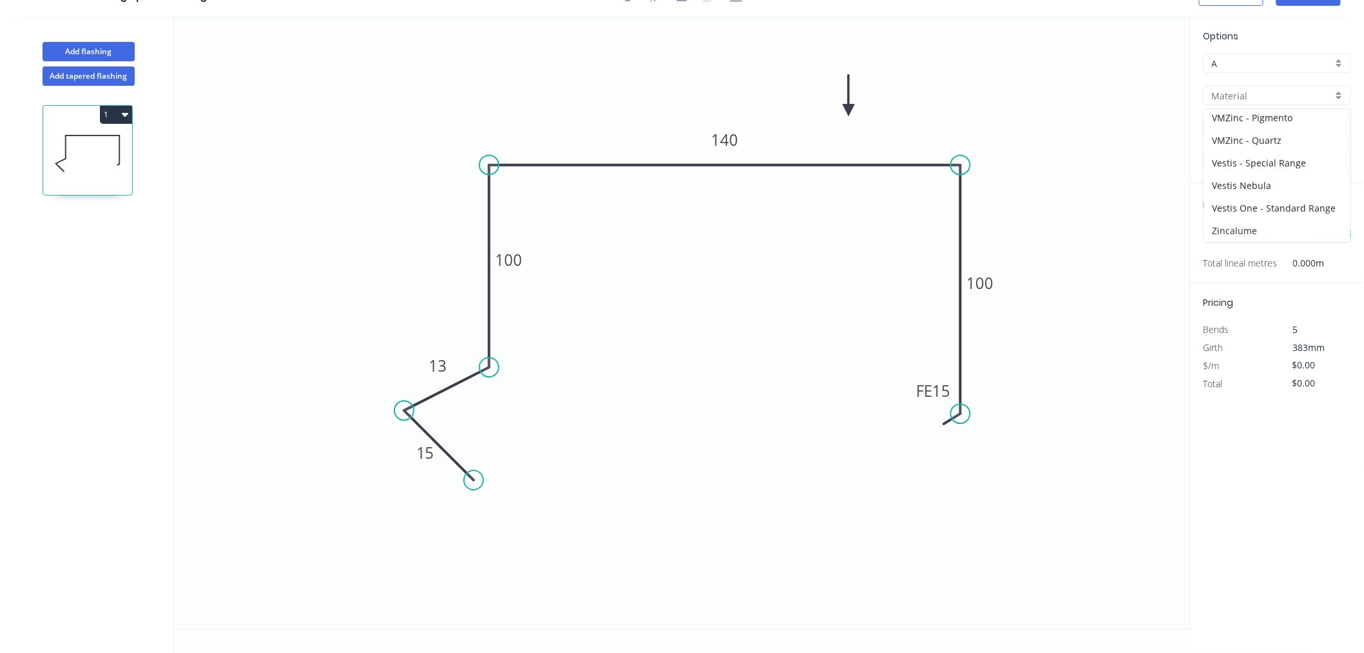
click at [1234, 221] on div "Zincalume" at bounding box center [1278, 230] width 146 height 23
type input "Zincalume"
type input "$18.52"
click at [1245, 162] on input "1.0" at bounding box center [1272, 160] width 121 height 14
click at [1244, 181] on div "0.55" at bounding box center [1278, 184] width 146 height 23
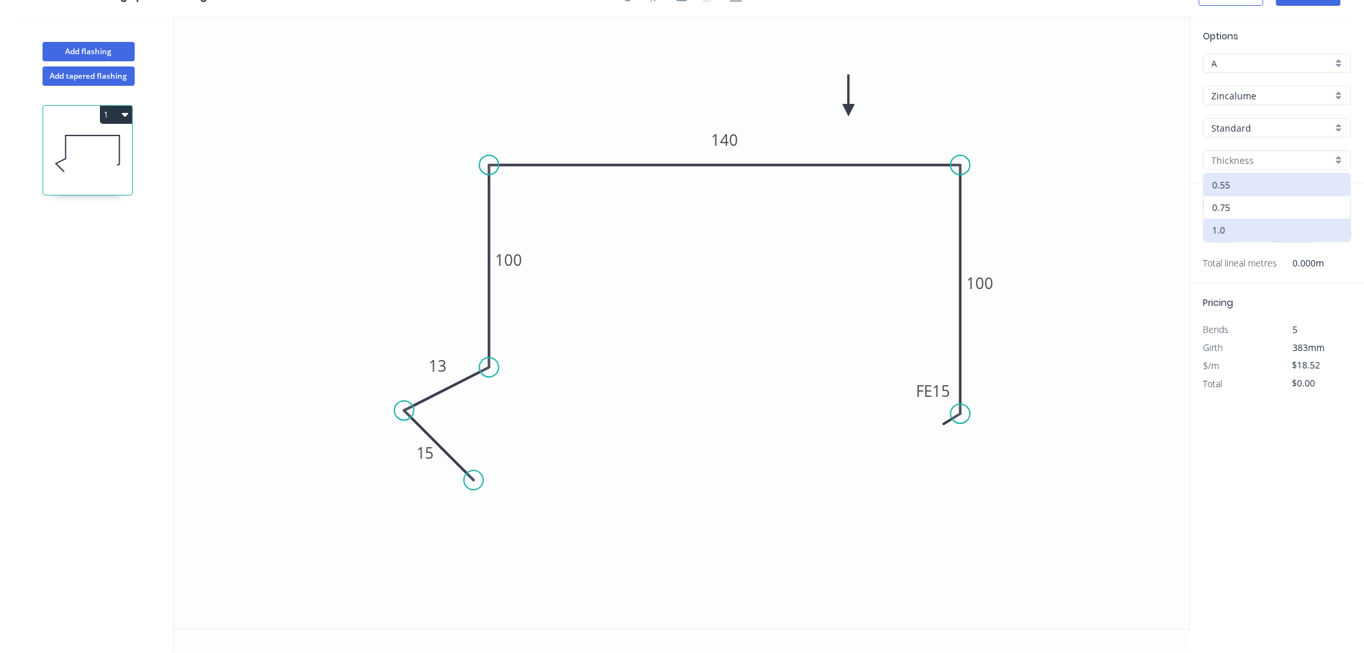
type input "0.55"
type input "$15.41"
click at [1225, 231] on input "text" at bounding box center [1223, 234] width 39 height 17
type input "1"
type input "7000"
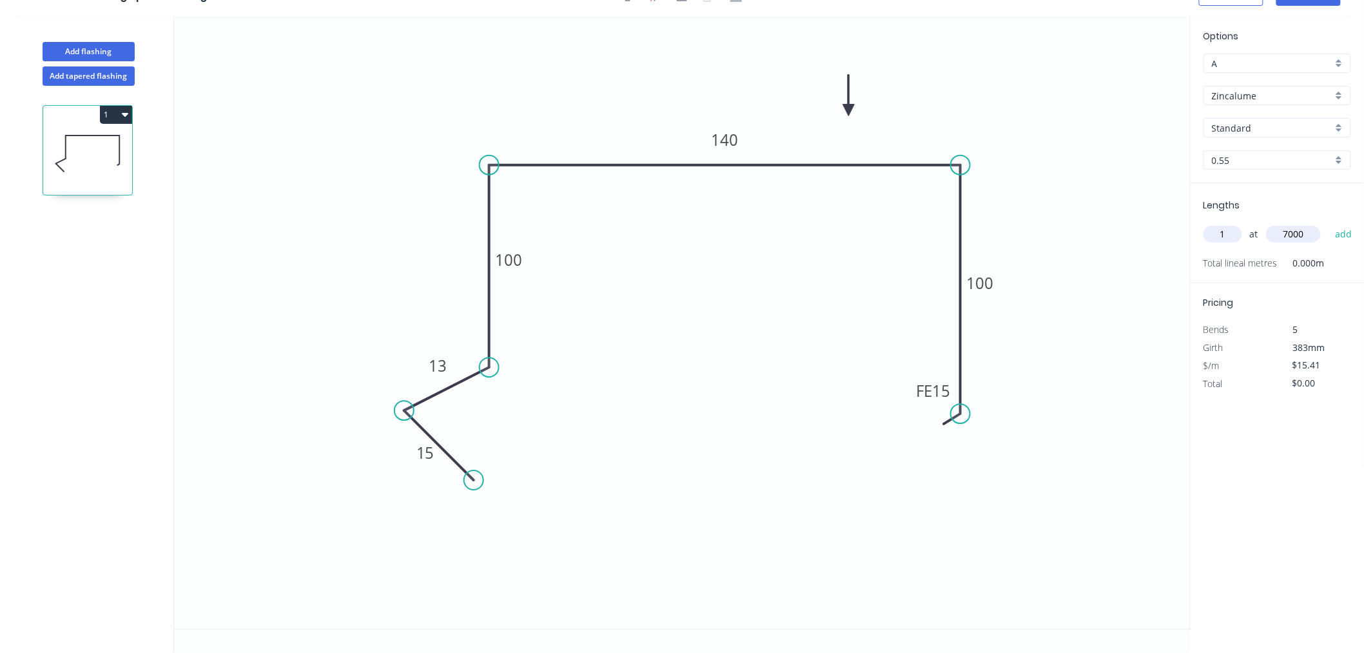
click at [1329, 223] on button "add" at bounding box center [1344, 234] width 30 height 22
type input "$107.87"
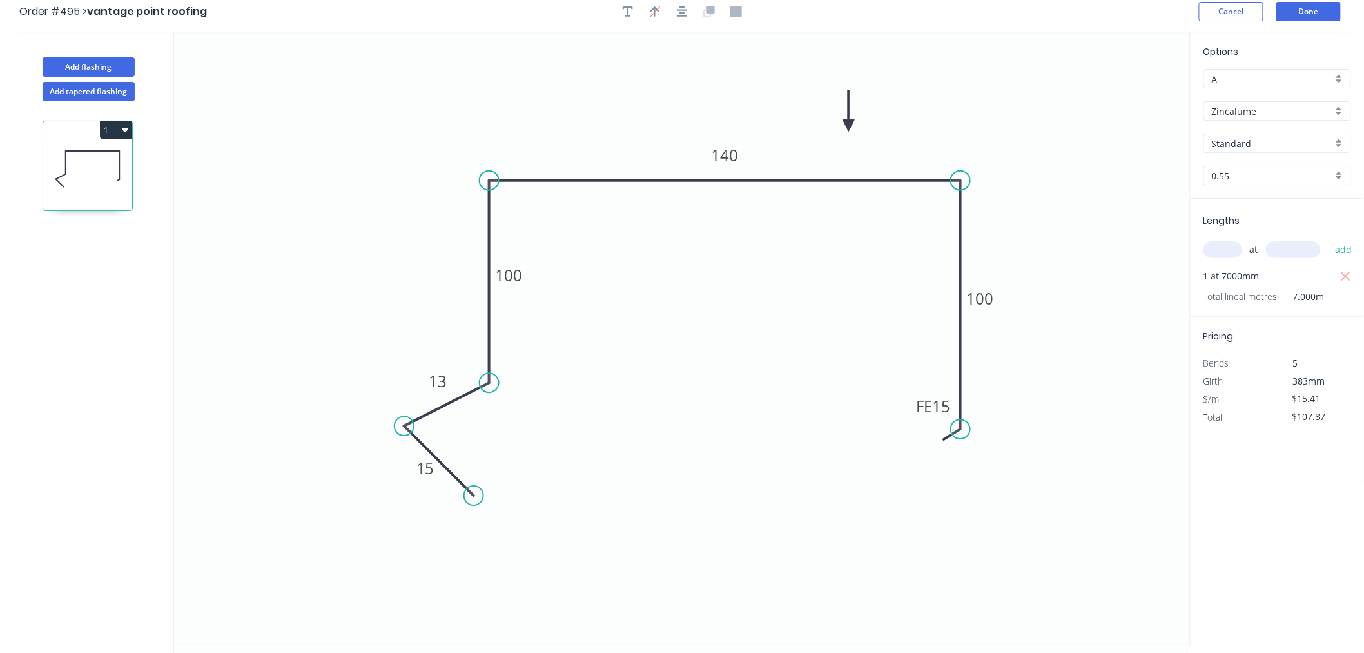
scroll to position [0, 0]
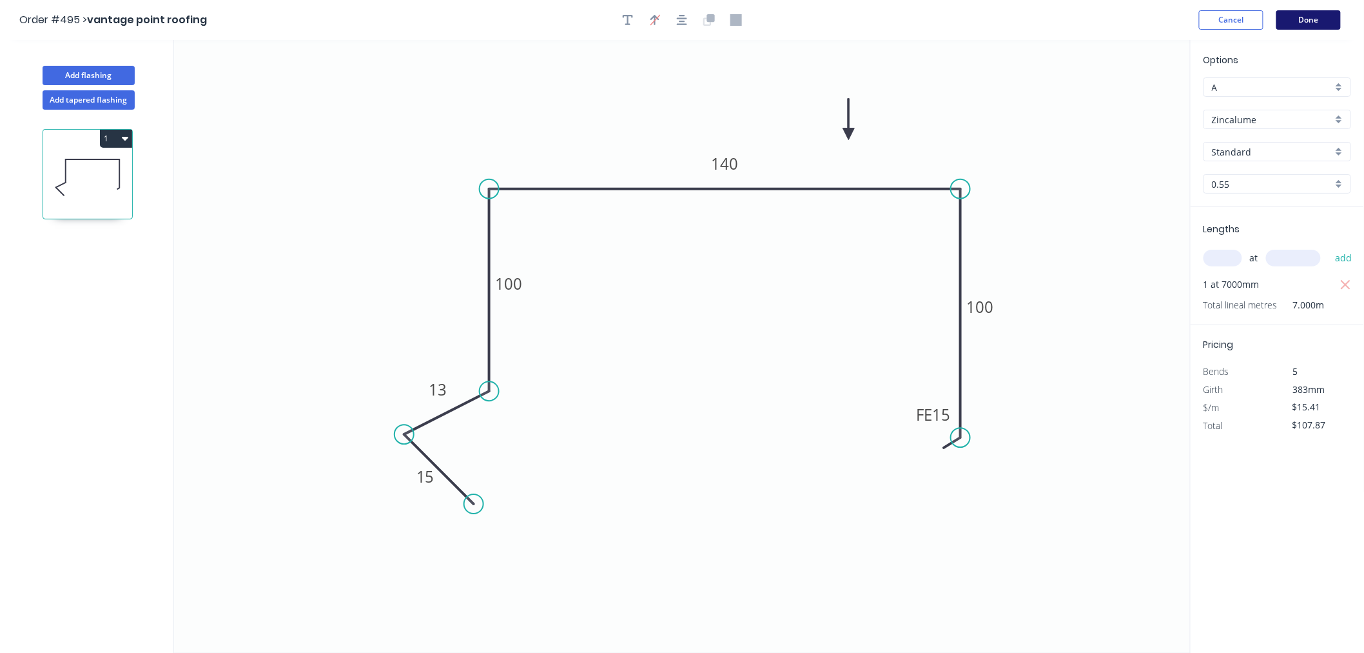
click at [1311, 19] on button "Done" at bounding box center [1309, 19] width 64 height 19
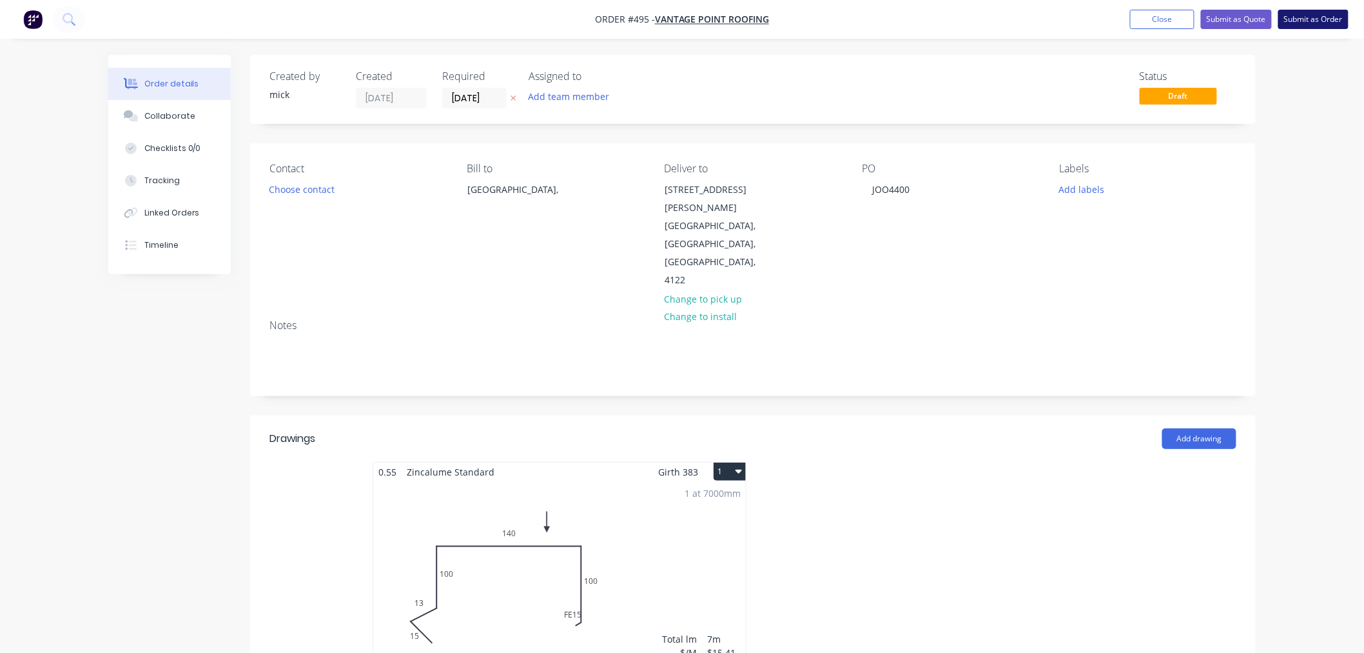
click at [1323, 12] on button "Submit as Order" at bounding box center [1314, 19] width 70 height 19
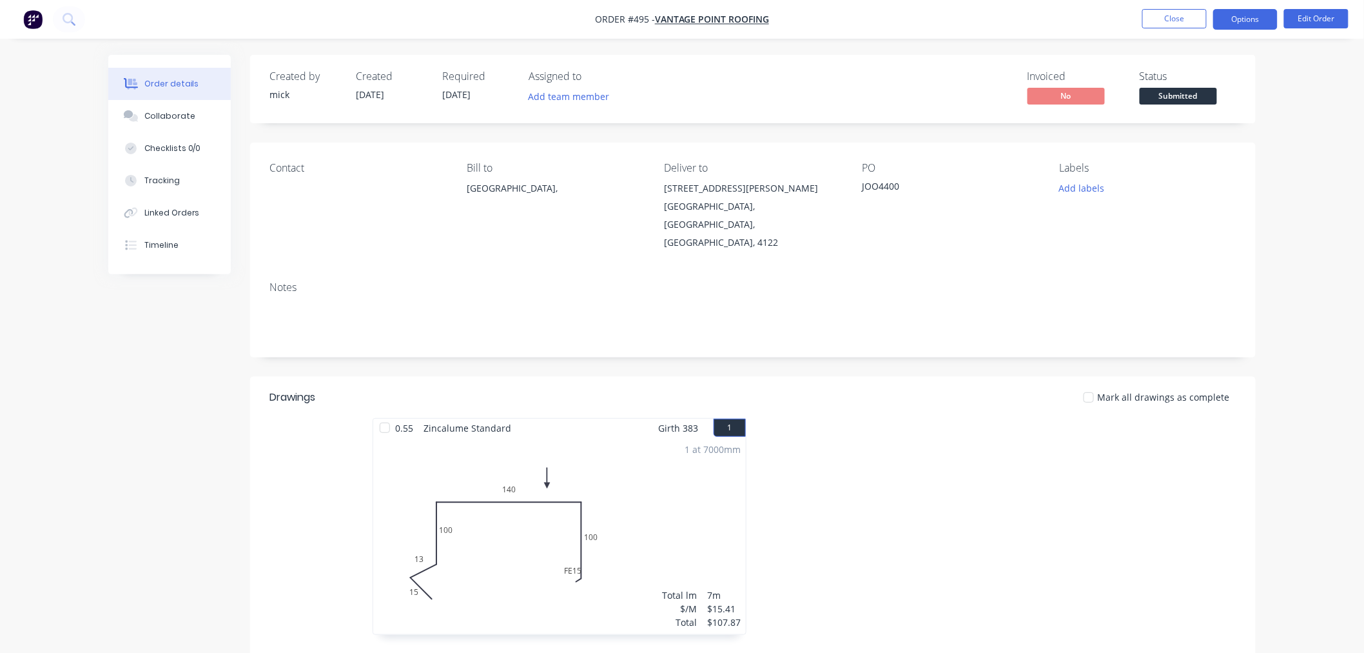
click at [1255, 8] on nav "Order #495 - vantage point roofing Close Options Edit Order" at bounding box center [682, 19] width 1364 height 39
click at [1255, 9] on button "Options" at bounding box center [1246, 19] width 64 height 21
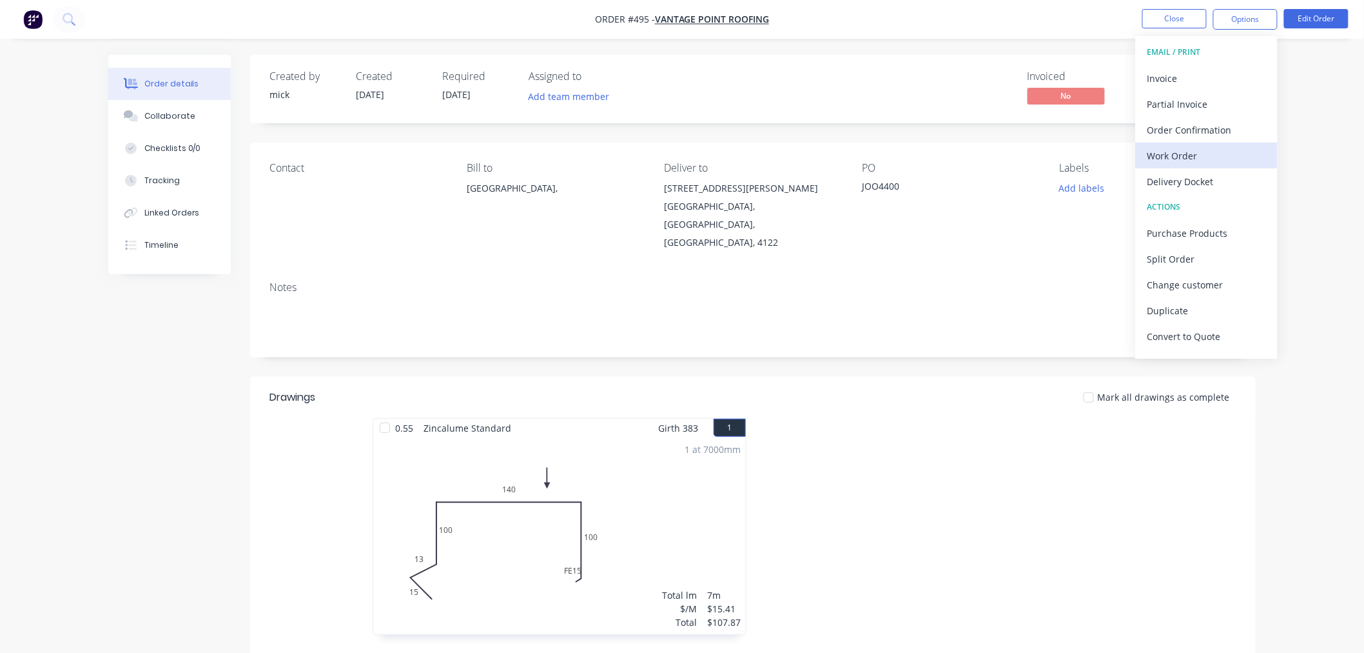
click at [1194, 155] on div "Work Order" at bounding box center [1207, 155] width 119 height 19
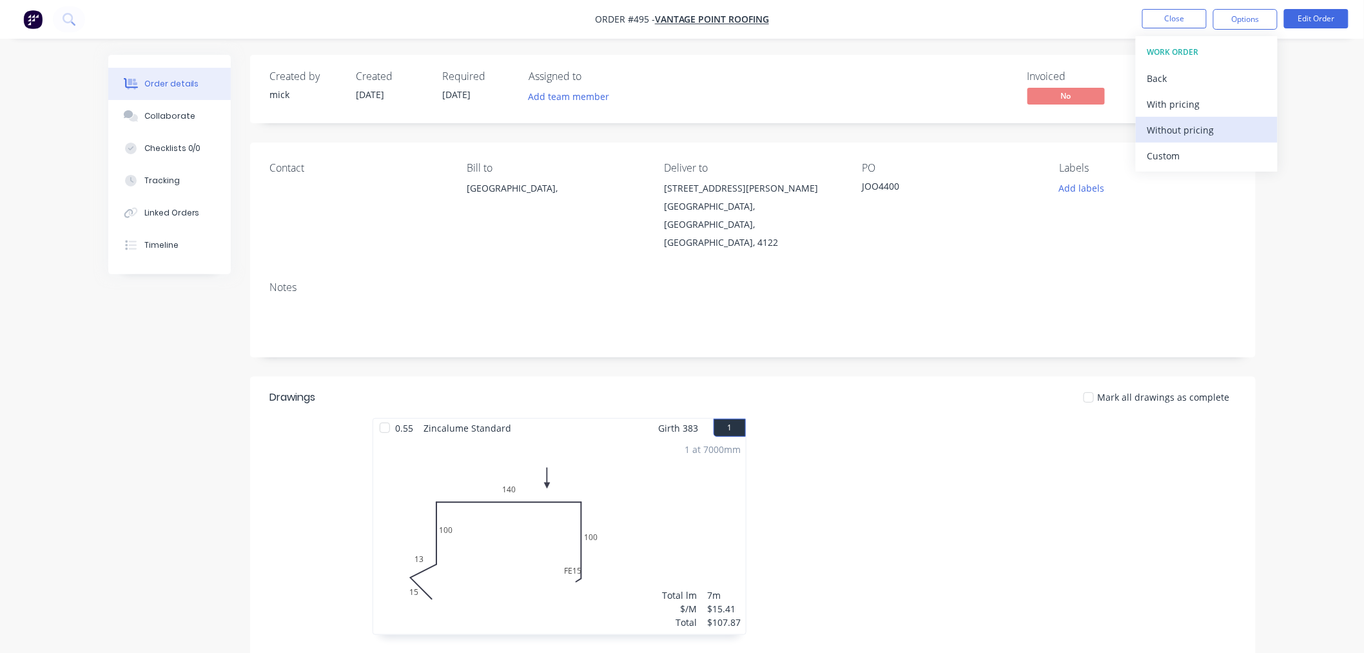
click at [1206, 126] on div "Without pricing" at bounding box center [1207, 130] width 119 height 19
